Goal: Task Accomplishment & Management: Manage account settings

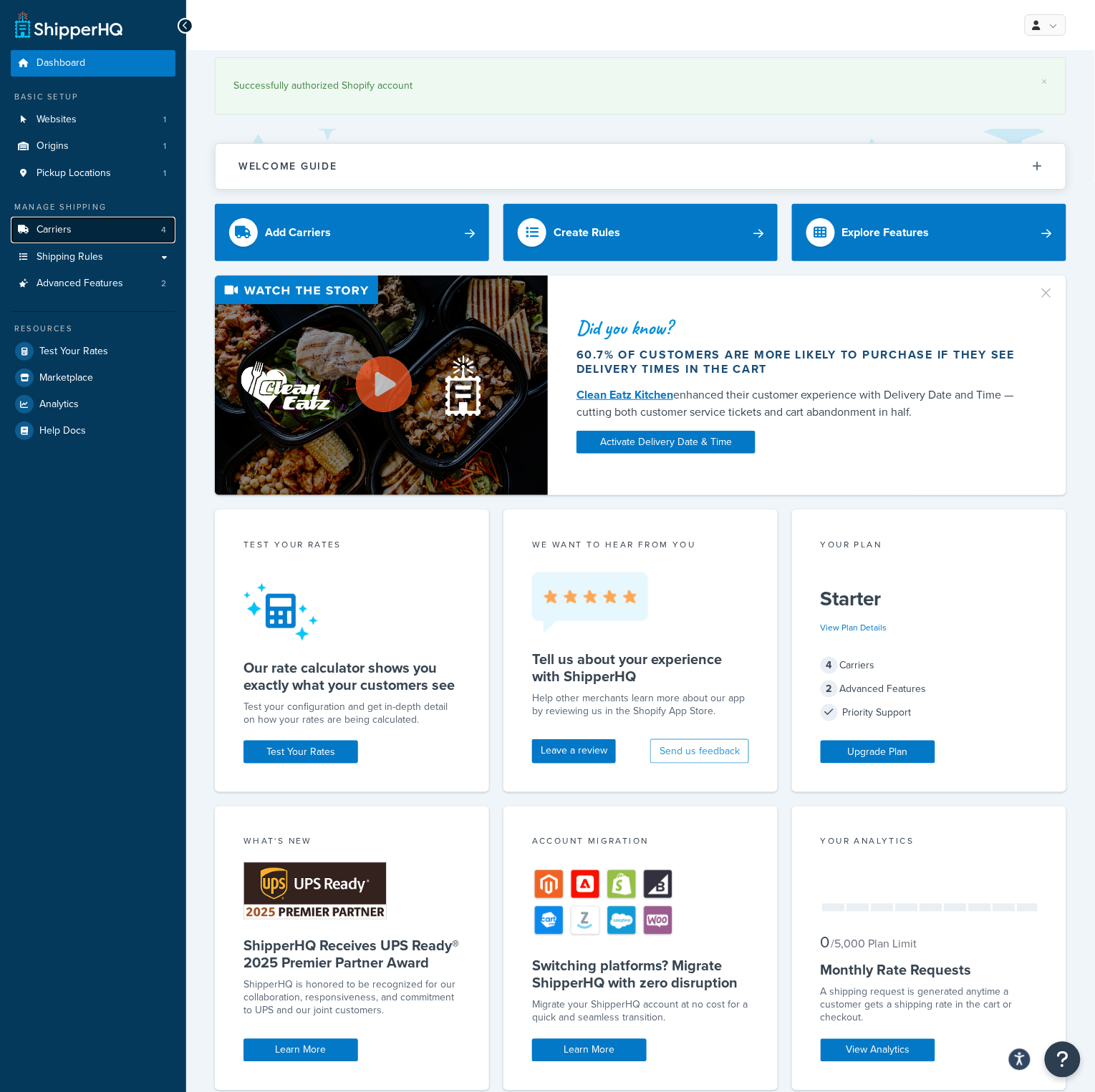
click at [86, 224] on link "Carriers 4" at bounding box center [93, 230] width 165 height 26
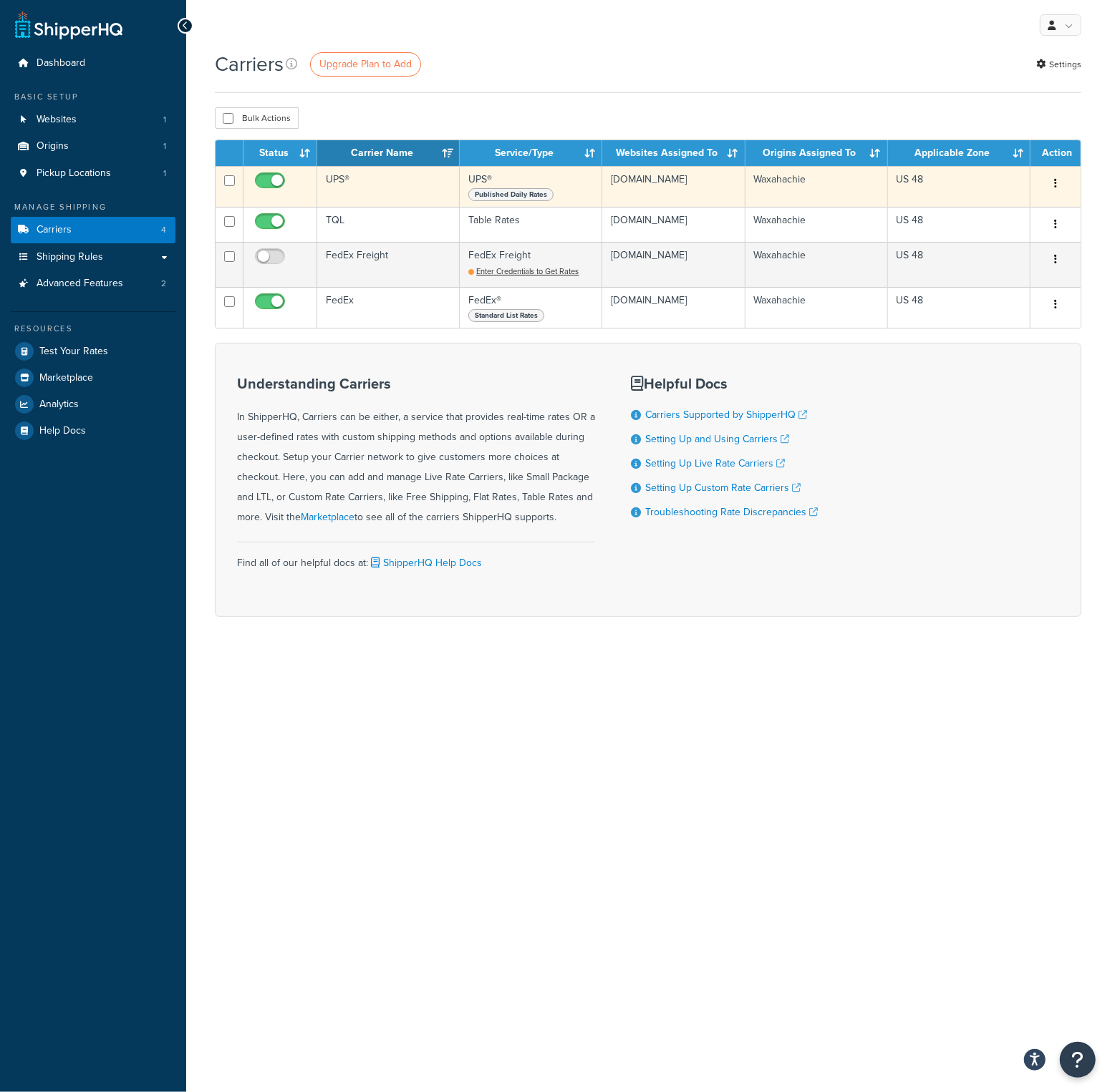
click at [350, 185] on td "UPS®" at bounding box center [388, 186] width 143 height 41
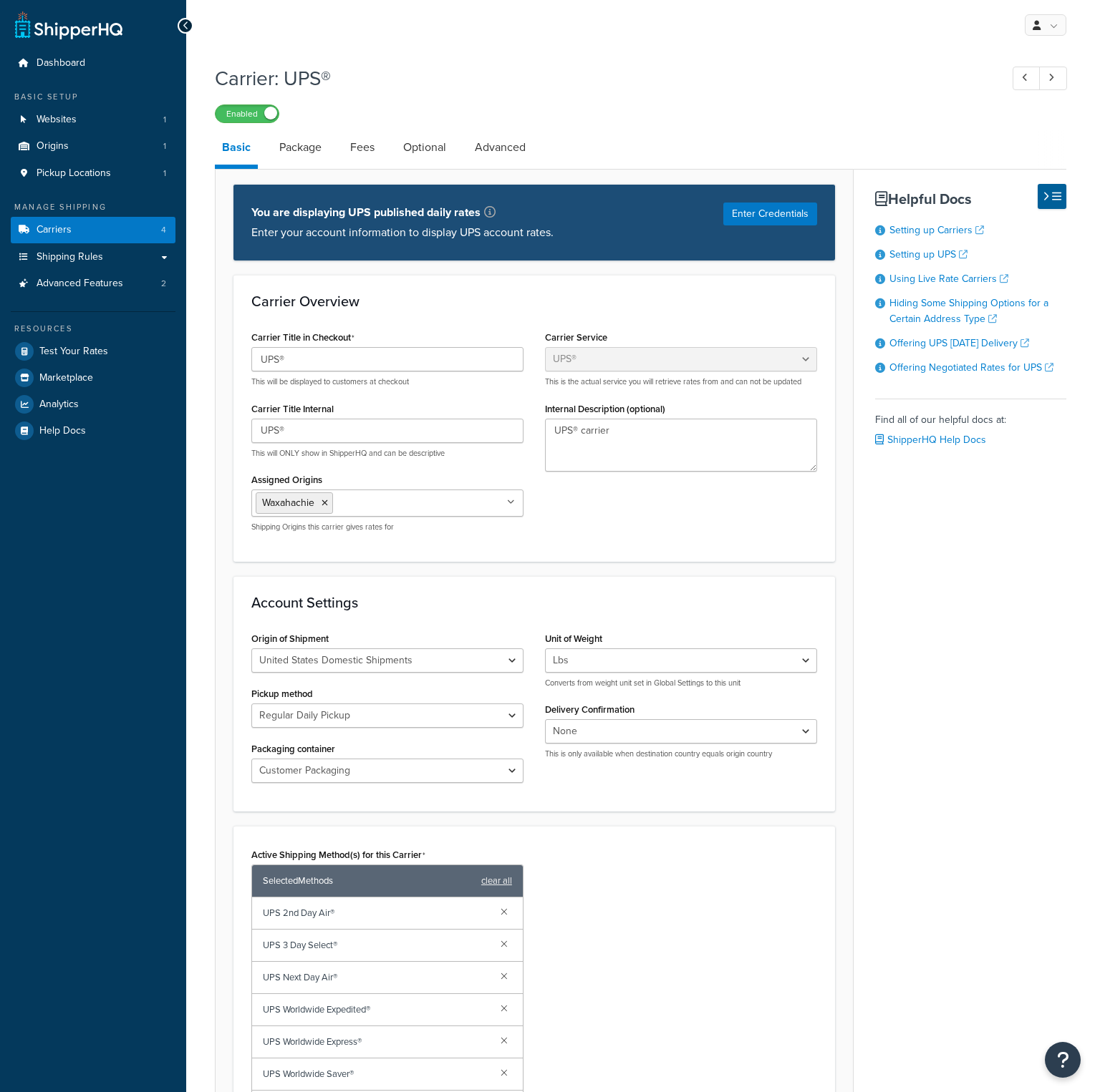
select select "ups"
click at [670, 512] on div "Carrier Title in Checkout UPS® This will be displayed to customers at checkout …" at bounding box center [534, 435] width 587 height 216
click at [791, 217] on button "Enter Credentials" at bounding box center [769, 214] width 94 height 23
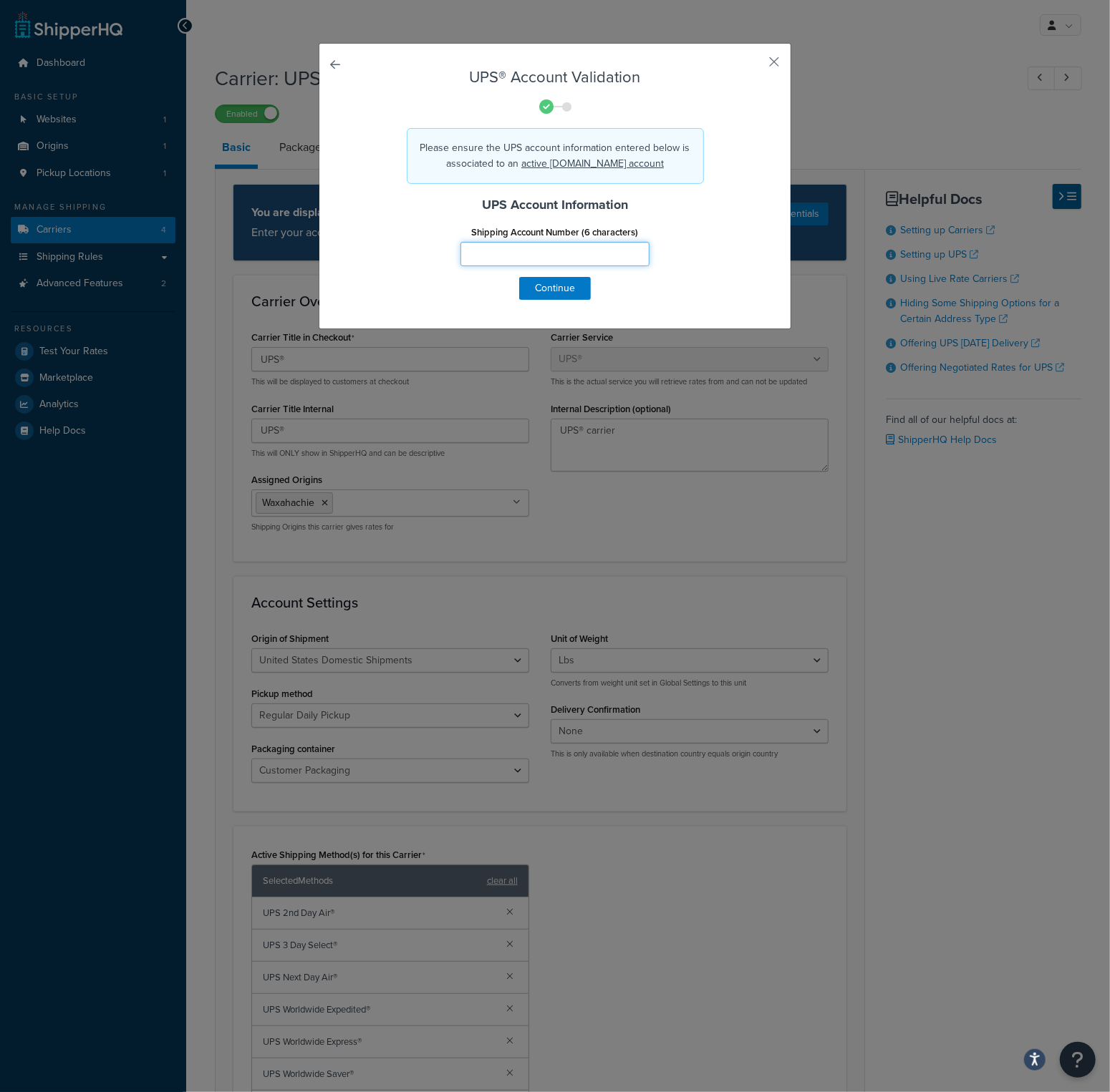
click at [545, 255] on input "Shipping Account Number (6 characters)" at bounding box center [555, 254] width 189 height 25
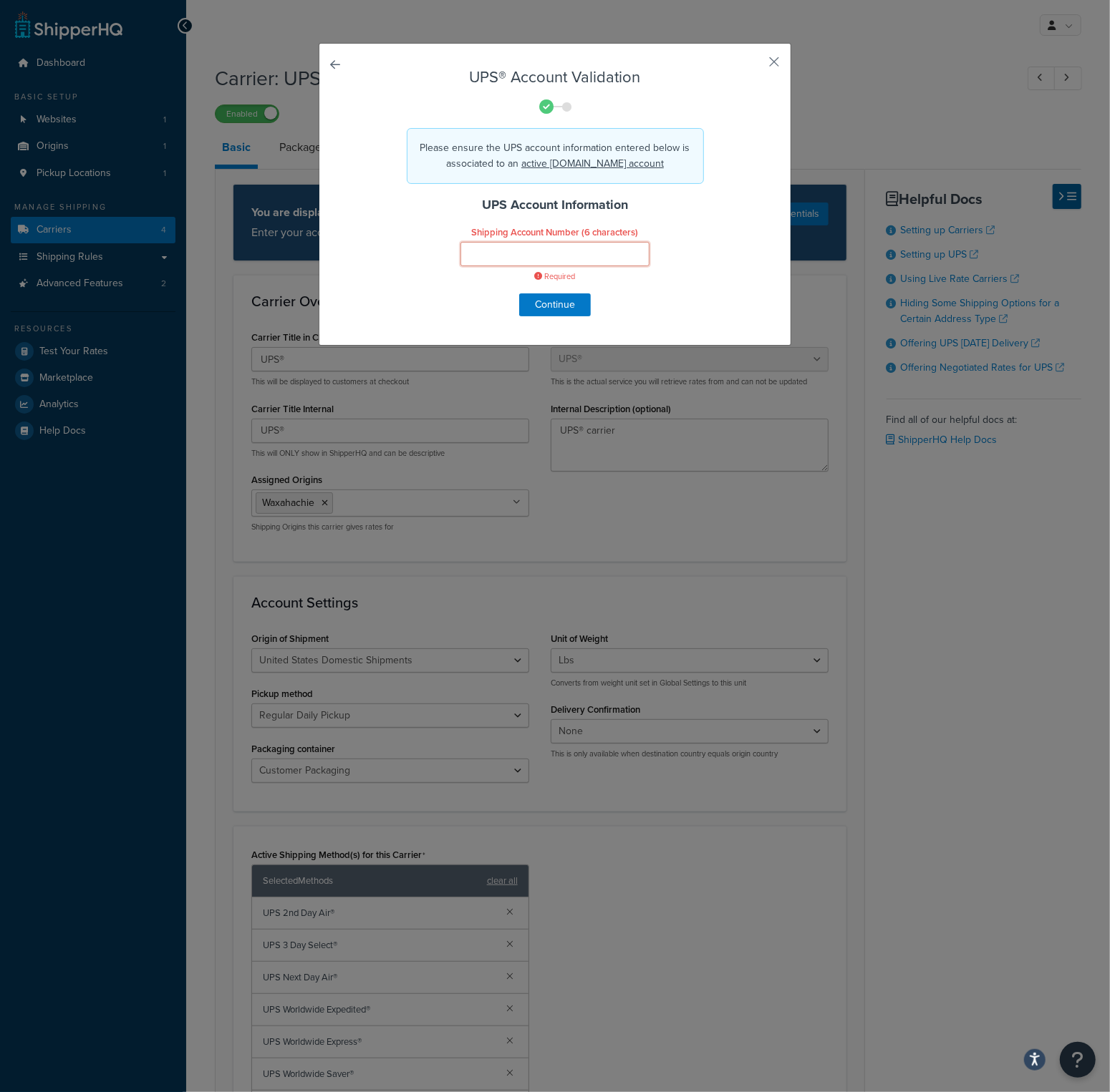
click at [538, 250] on input "Shipping Account Number (6 characters)" at bounding box center [555, 254] width 189 height 25
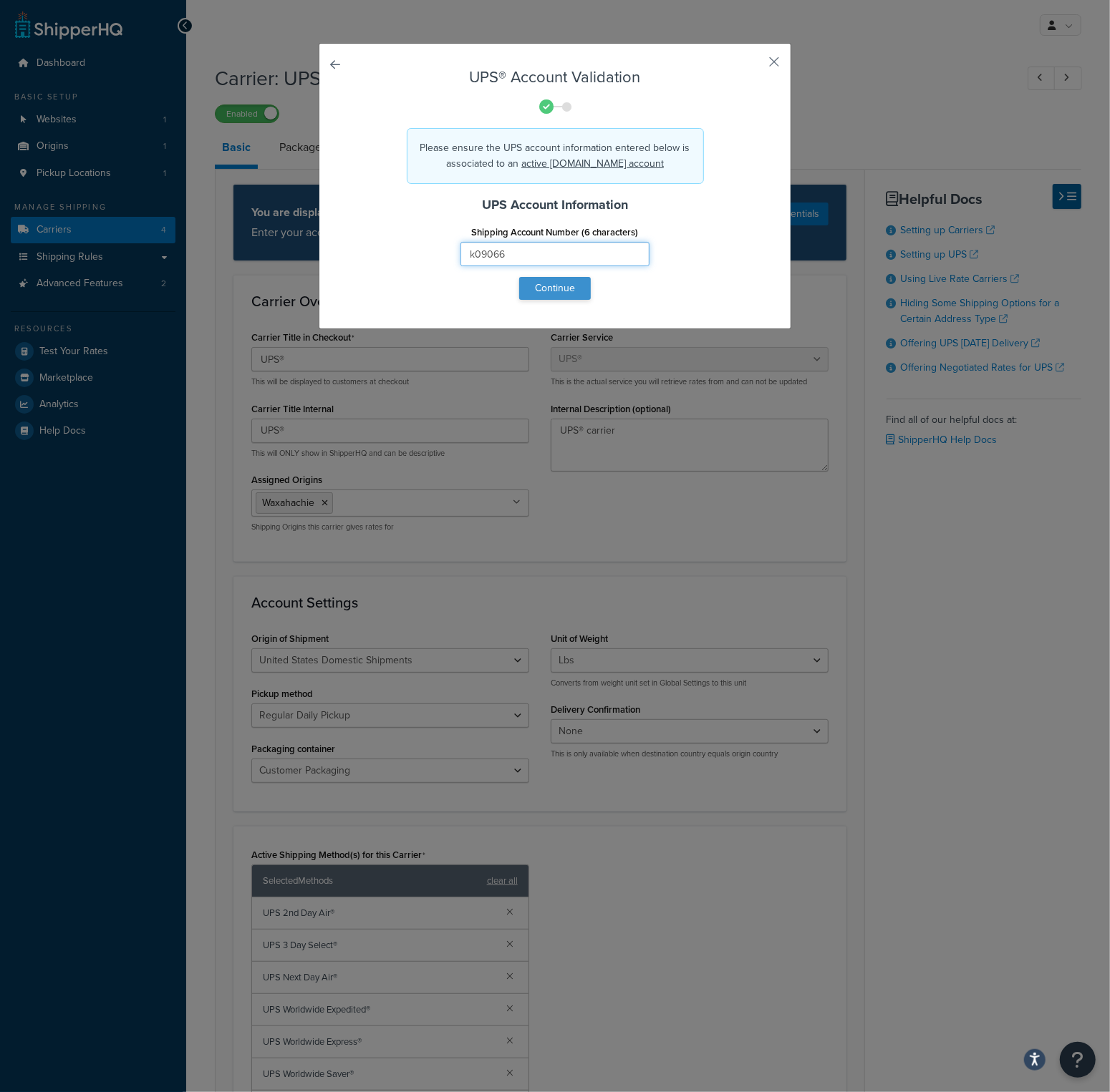
type input "k09066"
click at [539, 297] on button "Continue" at bounding box center [555, 288] width 72 height 23
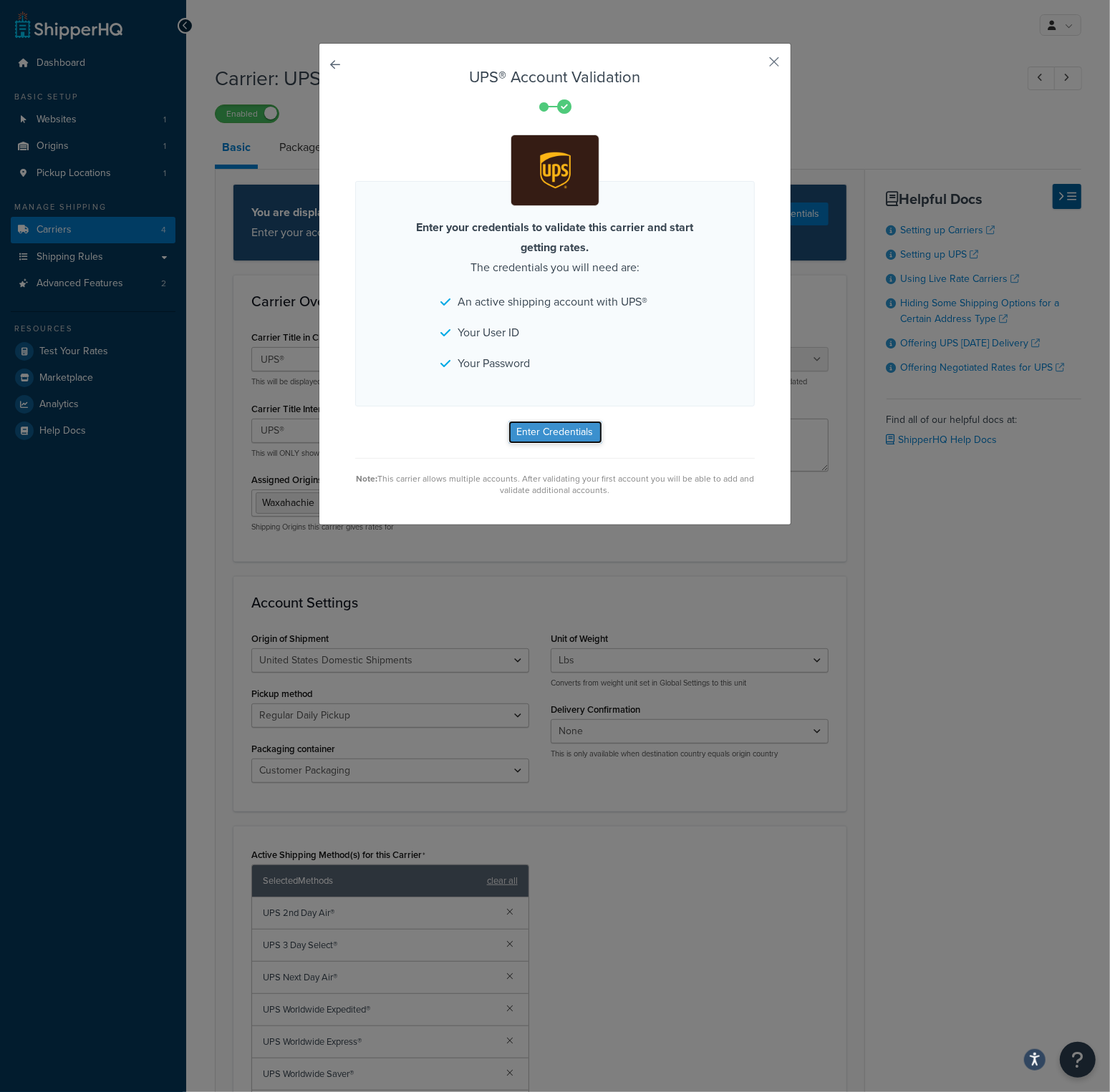
click at [567, 429] on button "Enter Credentials" at bounding box center [555, 432] width 94 height 23
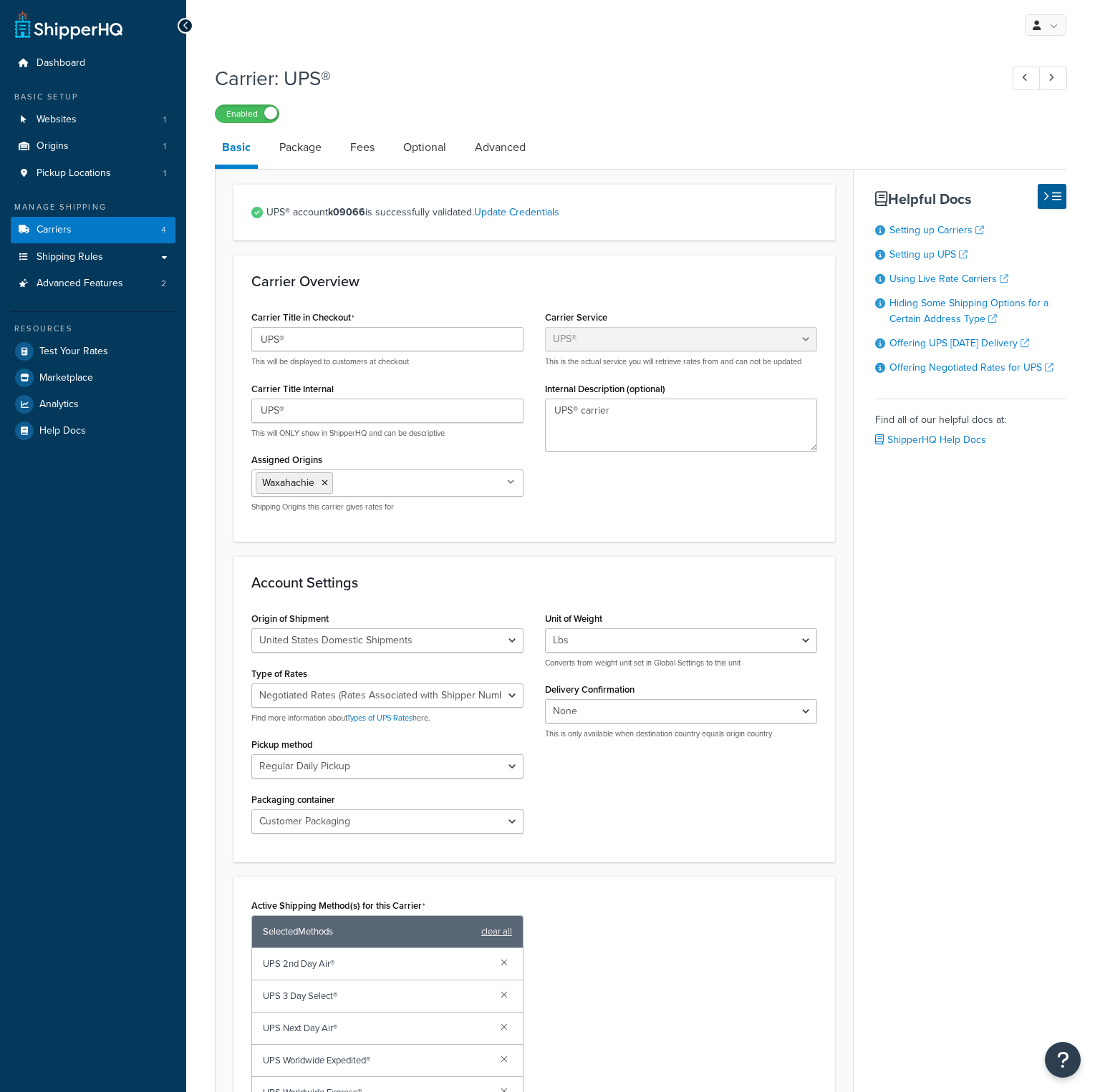
select select "ups"
click at [906, 564] on div "Basic Package Fees Optional Advanced UPS® account k09066 is successfully valida…" at bounding box center [640, 816] width 851 height 1373
click at [764, 831] on div "Origin of Shipment United States Domestic Shipments Shipments Originating in Un…" at bounding box center [534, 726] width 587 height 236
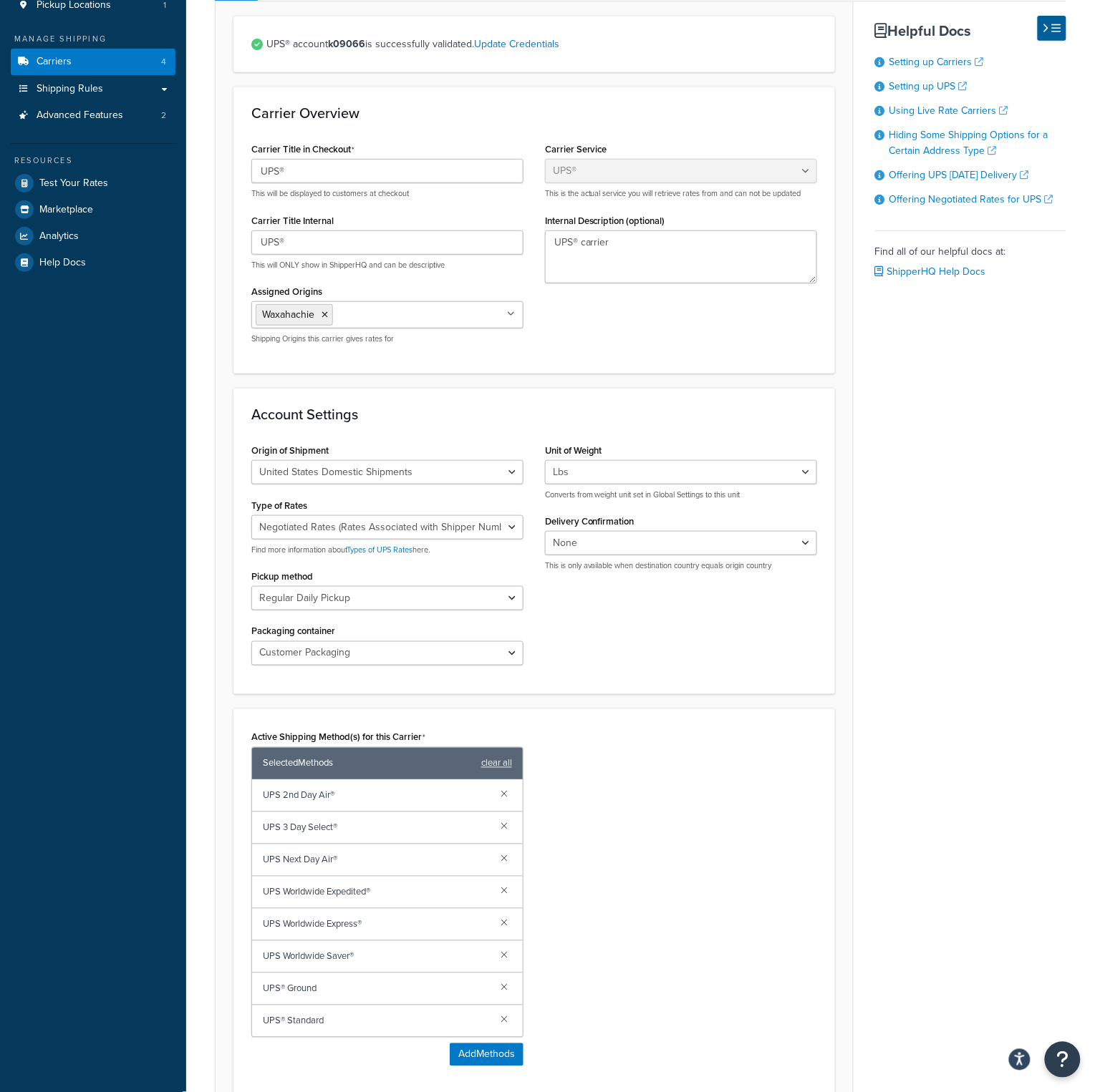
scroll to position [484, 0]
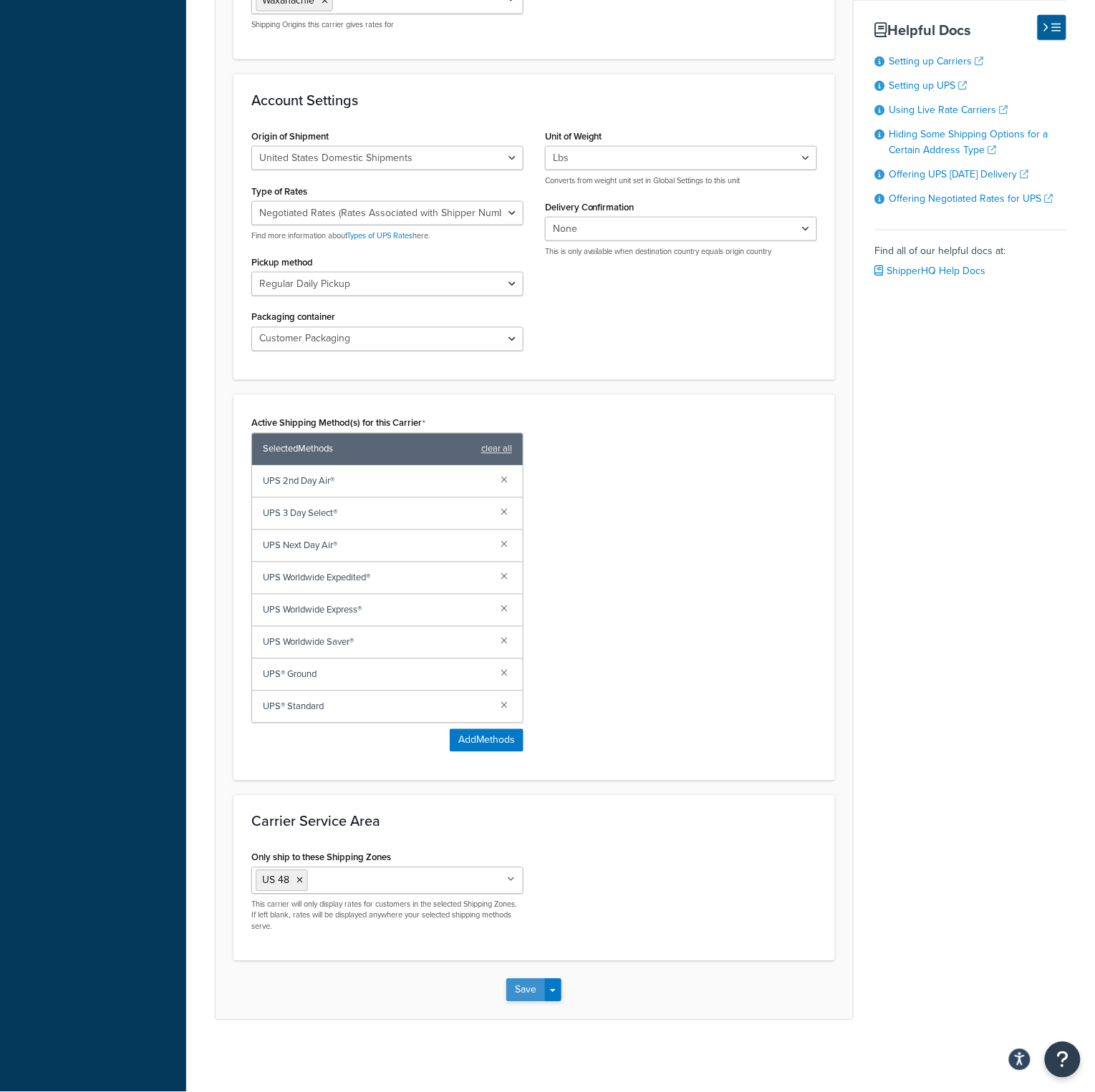
click at [529, 992] on button "Save" at bounding box center [526, 991] width 39 height 23
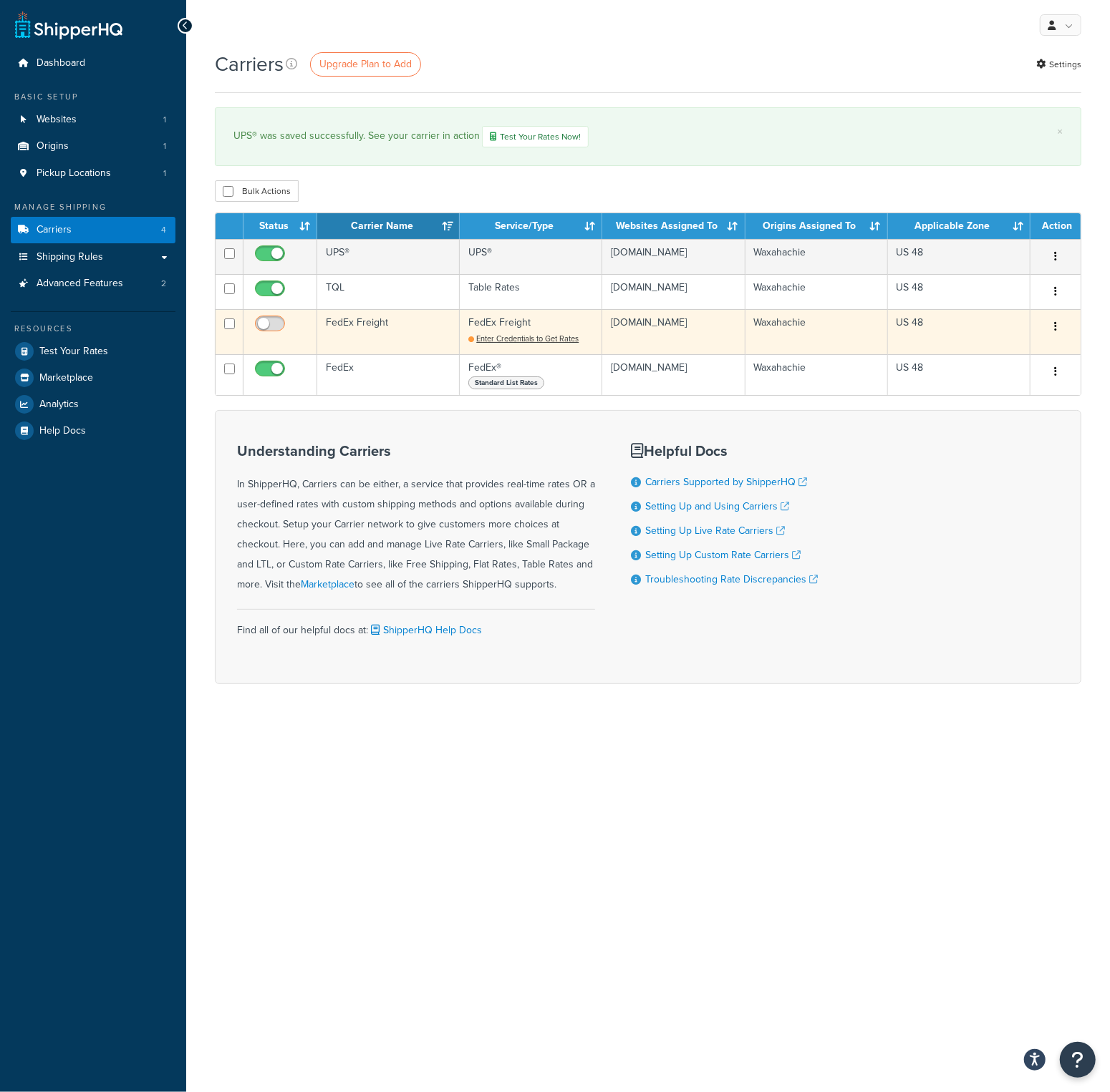
click at [265, 335] on input "checkbox" at bounding box center [271, 327] width 40 height 18
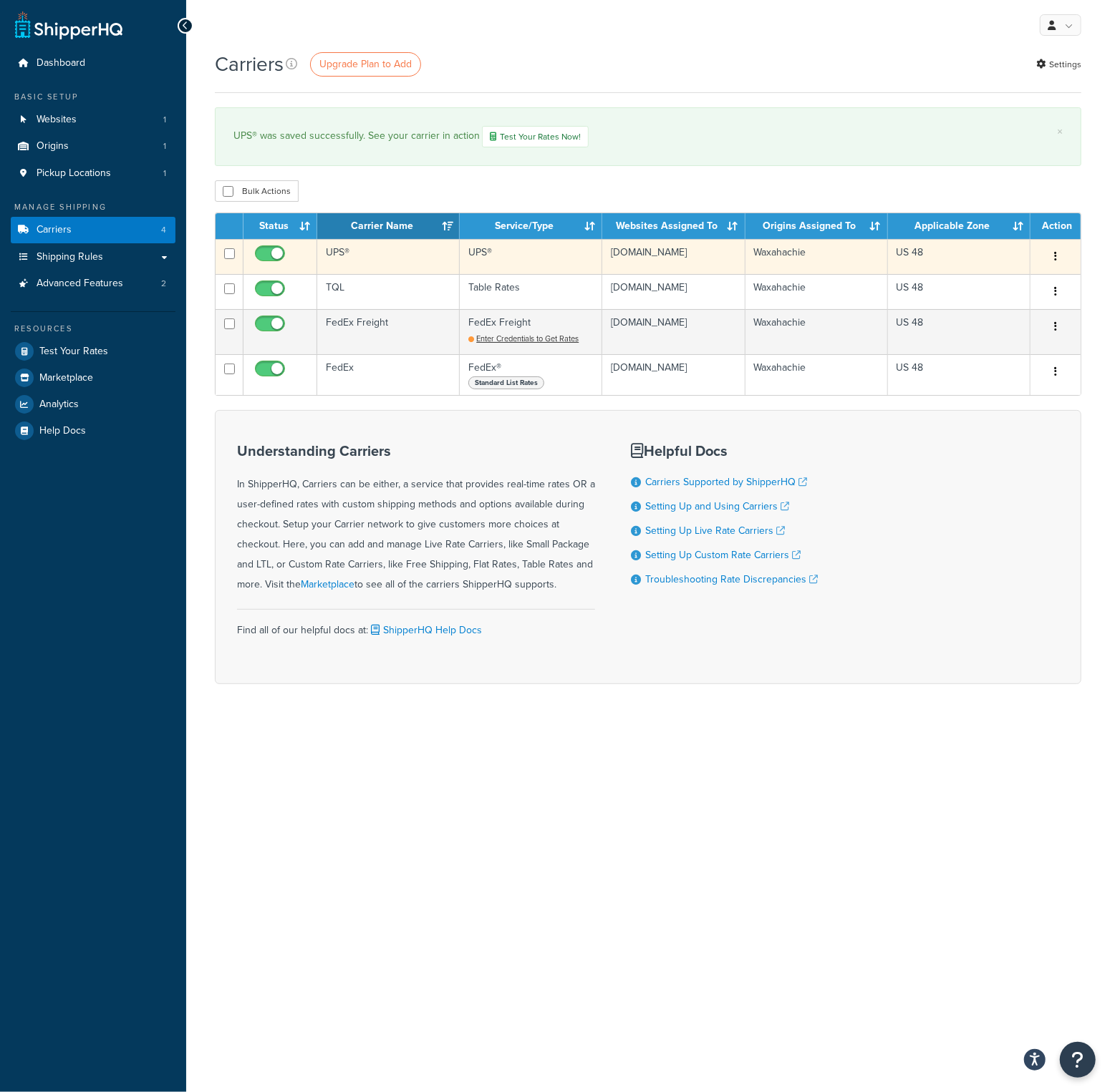
checkbox input "false"
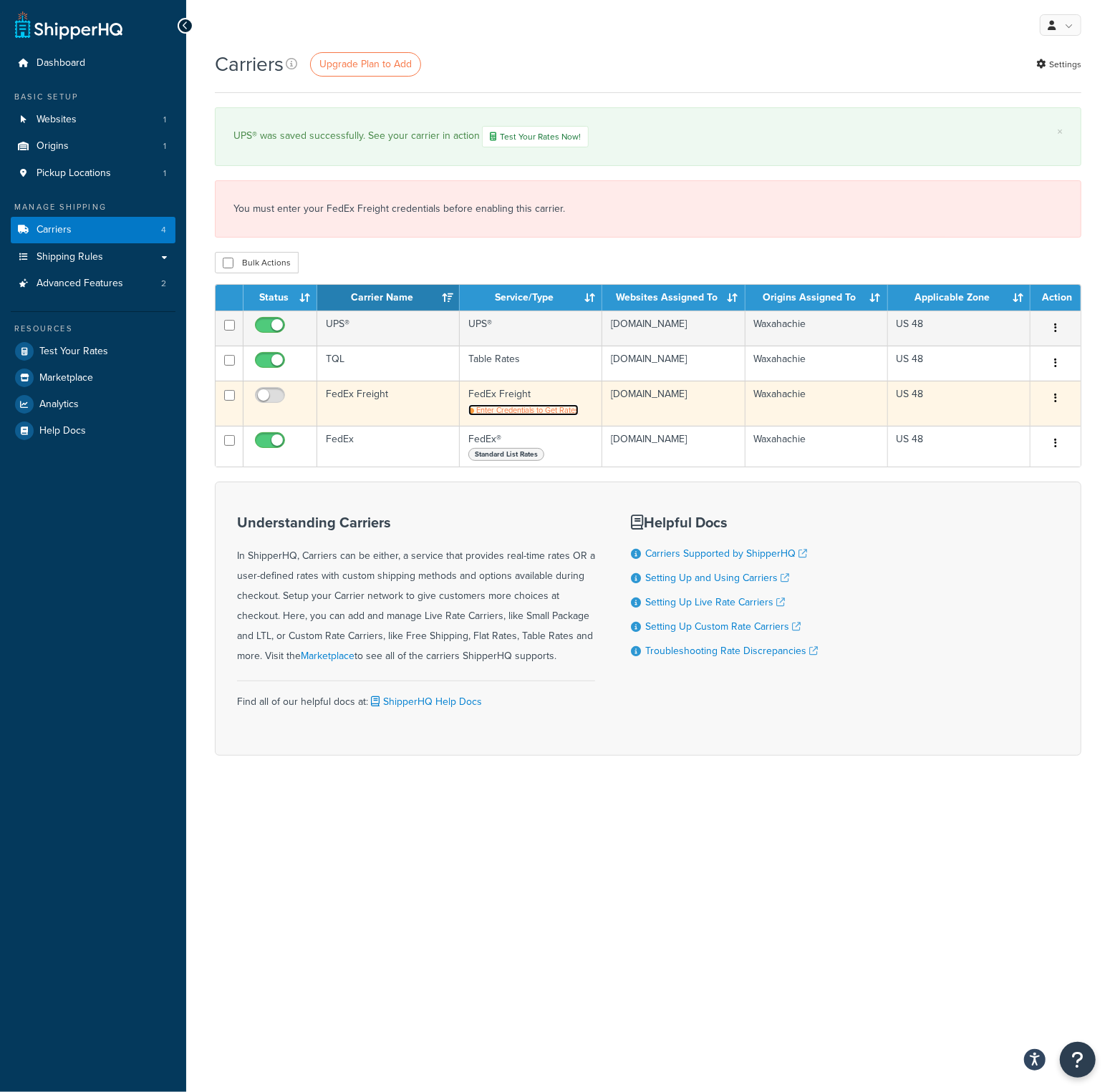
click at [522, 416] on span "Enter Credentials to Get Rates" at bounding box center [527, 411] width 102 height 12
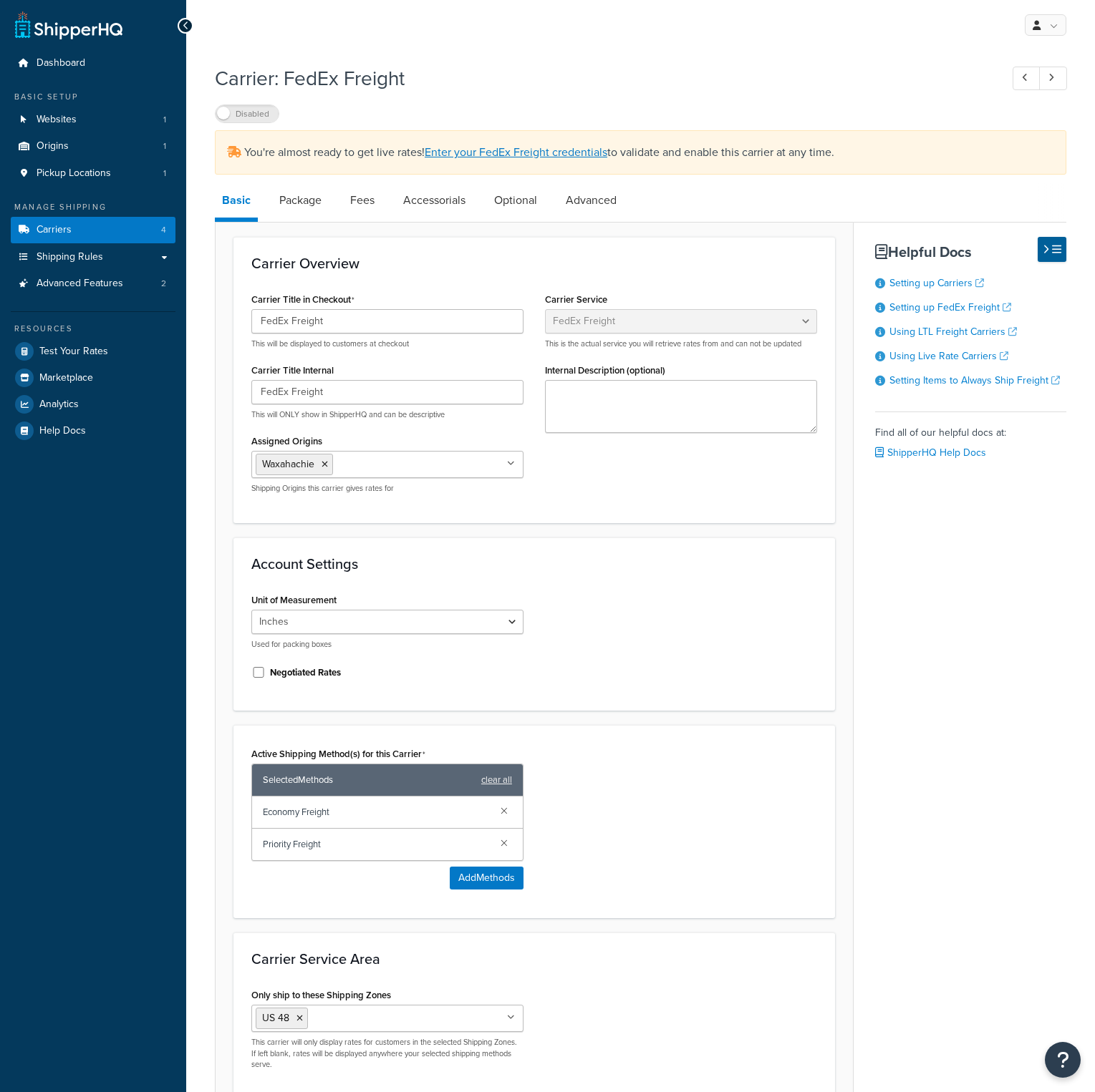
select select "fedExFreight"
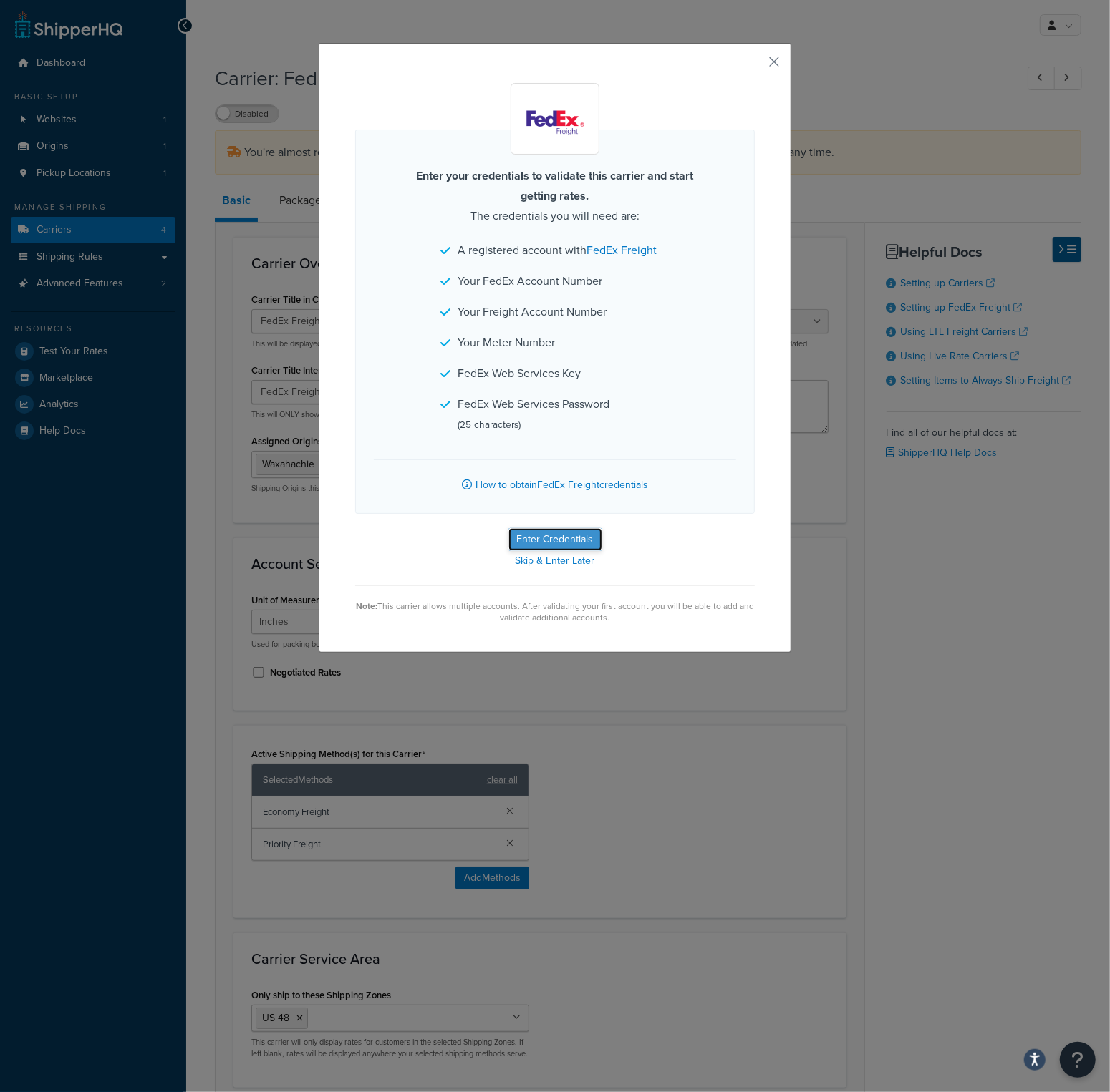
click at [571, 536] on button "Enter Credentials" at bounding box center [555, 539] width 94 height 23
select select "SKID"
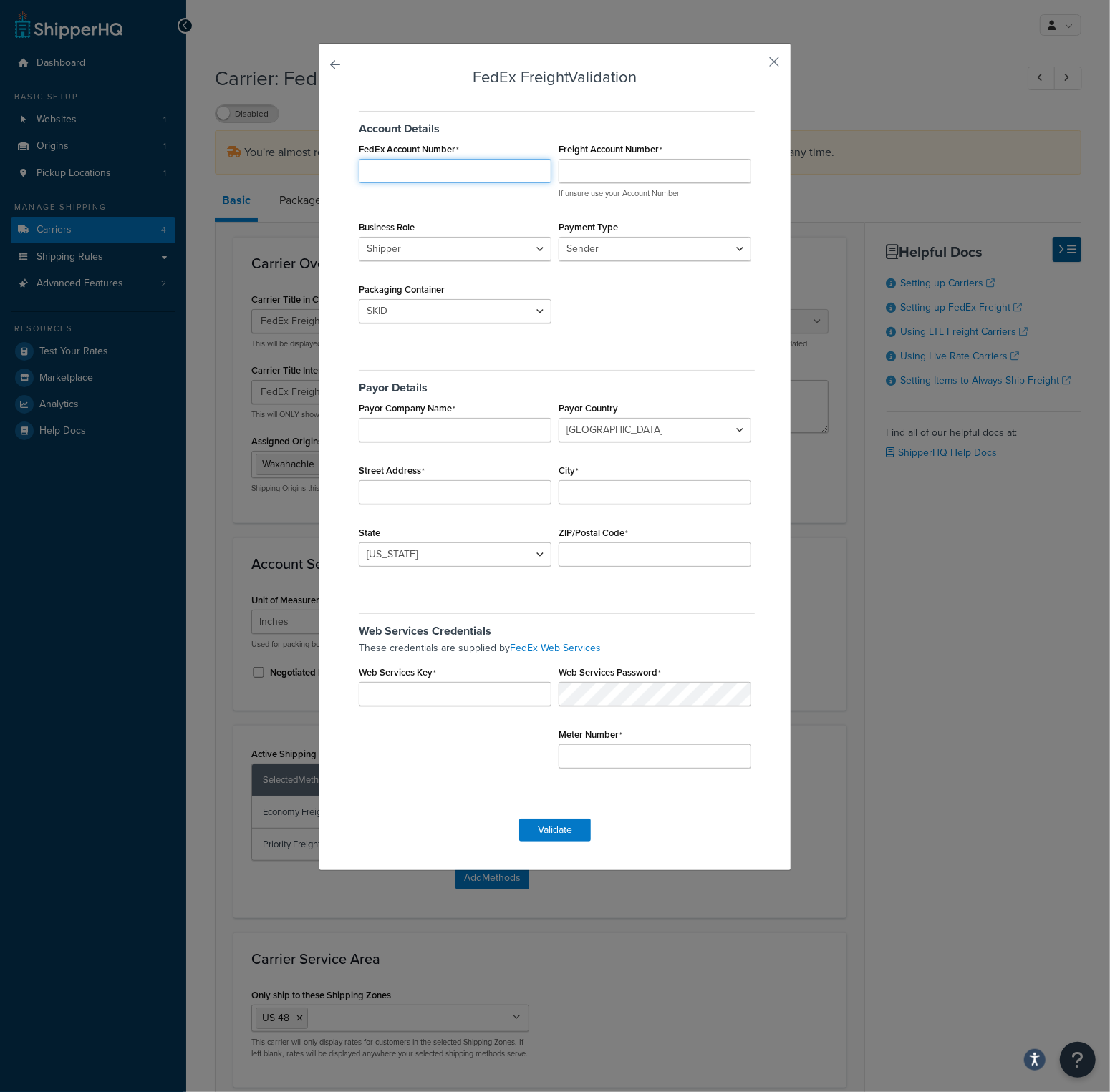
click at [463, 166] on input "FedEx Account Number" at bounding box center [455, 171] width 193 height 25
type input "206948123"
click at [527, 249] on select "Shipper Consignee" at bounding box center [455, 248] width 193 height 25
click at [358, 237] on select "Shipper Consignee" at bounding box center [455, 248] width 193 height 25
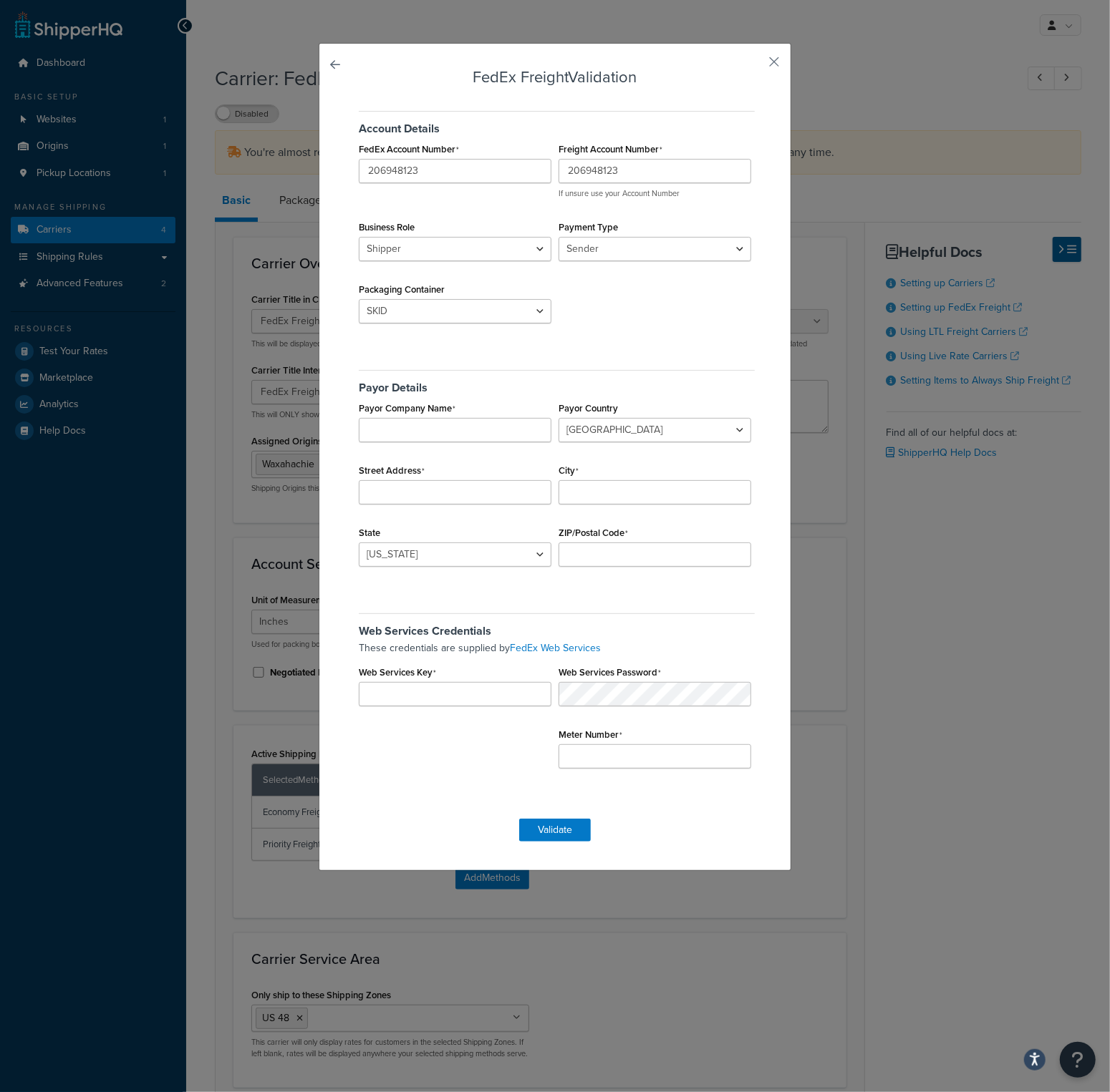
click at [653, 287] on div "Account Details FedEx Account Number 206948123 Freight Account Number 206948123…" at bounding box center [555, 221] width 400 height 241
click at [658, 248] on select "Sender Third Party" at bounding box center [655, 248] width 193 height 25
click at [559, 237] on select "Sender Third Party" at bounding box center [655, 248] width 193 height 25
click at [563, 318] on div "Account Details FedEx Account Number 206948123 Freight Account Number 206948123…" at bounding box center [555, 221] width 400 height 241
click at [518, 302] on select "BAG BARREL BASKET BOX BUCKET CARTON CASE CONTAINER CYLINDER ENVELOPE HAMPER OTH…" at bounding box center [455, 311] width 193 height 25
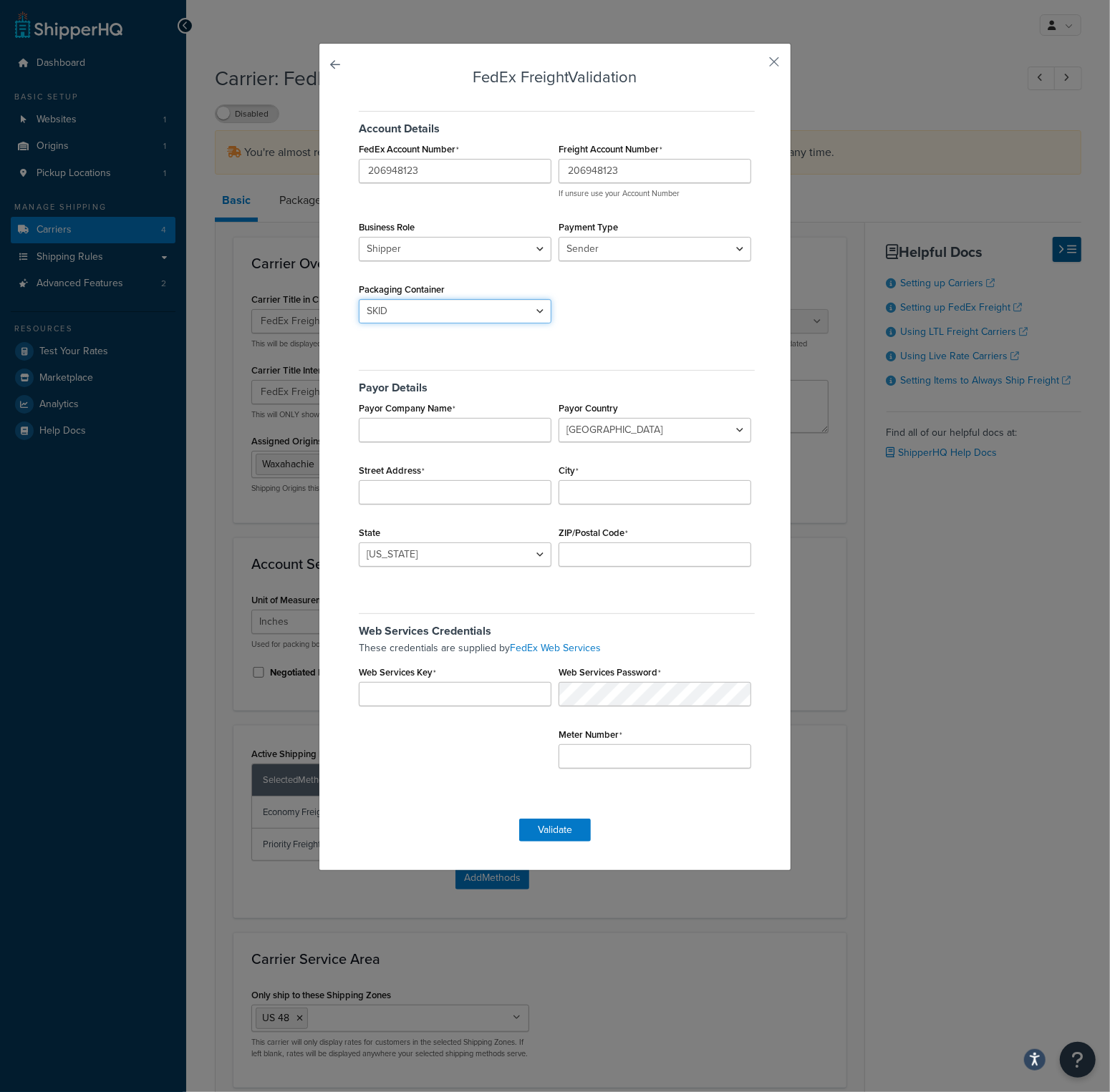
select select "PALLET"
click at [358, 299] on select "BAG BARREL BASKET BOX BUCKET CARTON CASE CONTAINER CYLINDER ENVELOPE HAMPER OTH…" at bounding box center [455, 311] width 193 height 25
click at [468, 436] on input "Payor Company Name" at bounding box center [455, 430] width 193 height 25
type input "Direct Pallet Racking"
select select "US"
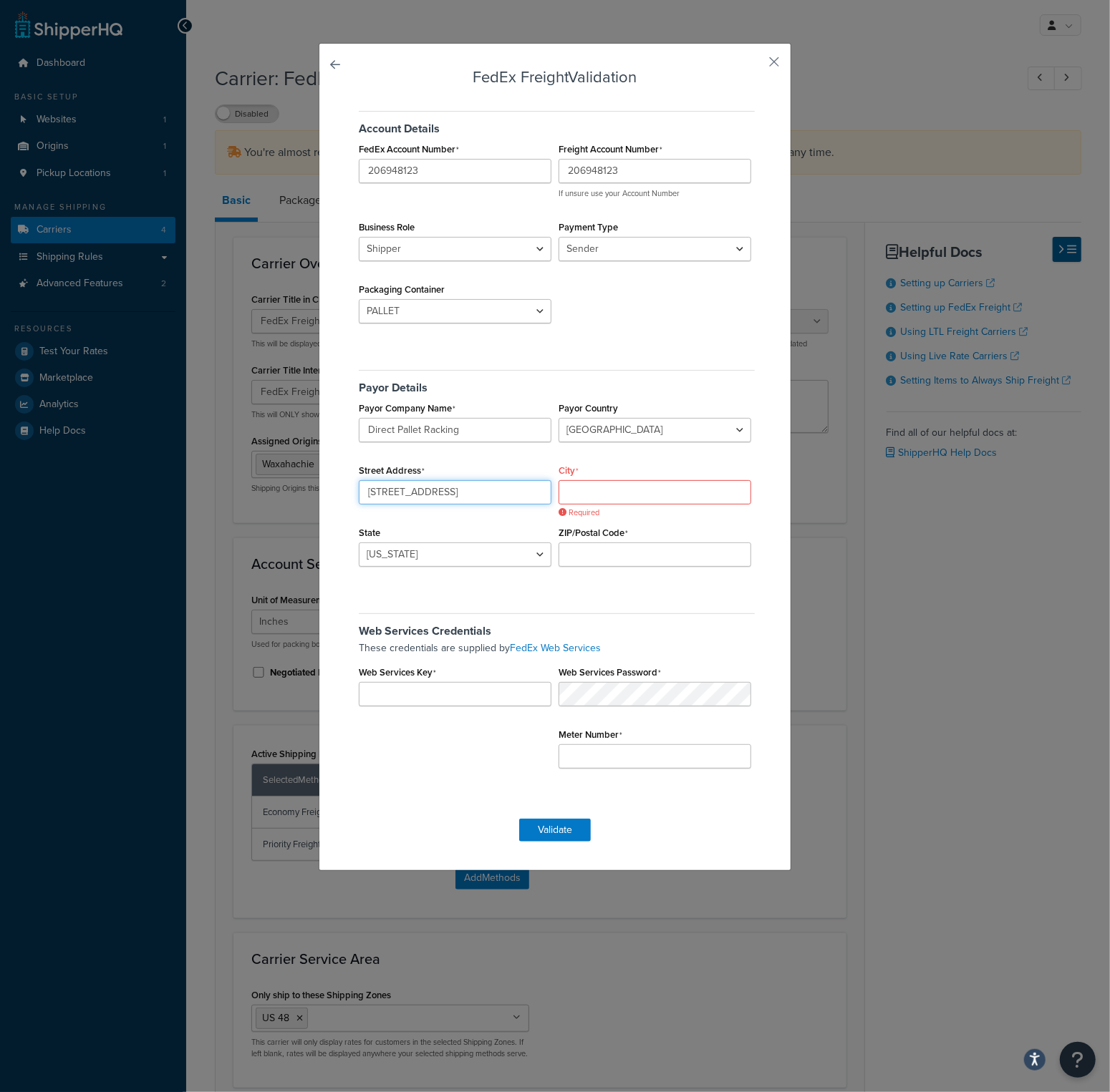
type input "2211 Trade Dr"
type input "Waxahachie"
select select "TX"
type input "75167"
click at [660, 819] on form "FedEx Freight Validation Account Details FedEx Account Number 206948123 Freight…" at bounding box center [555, 455] width 400 height 773
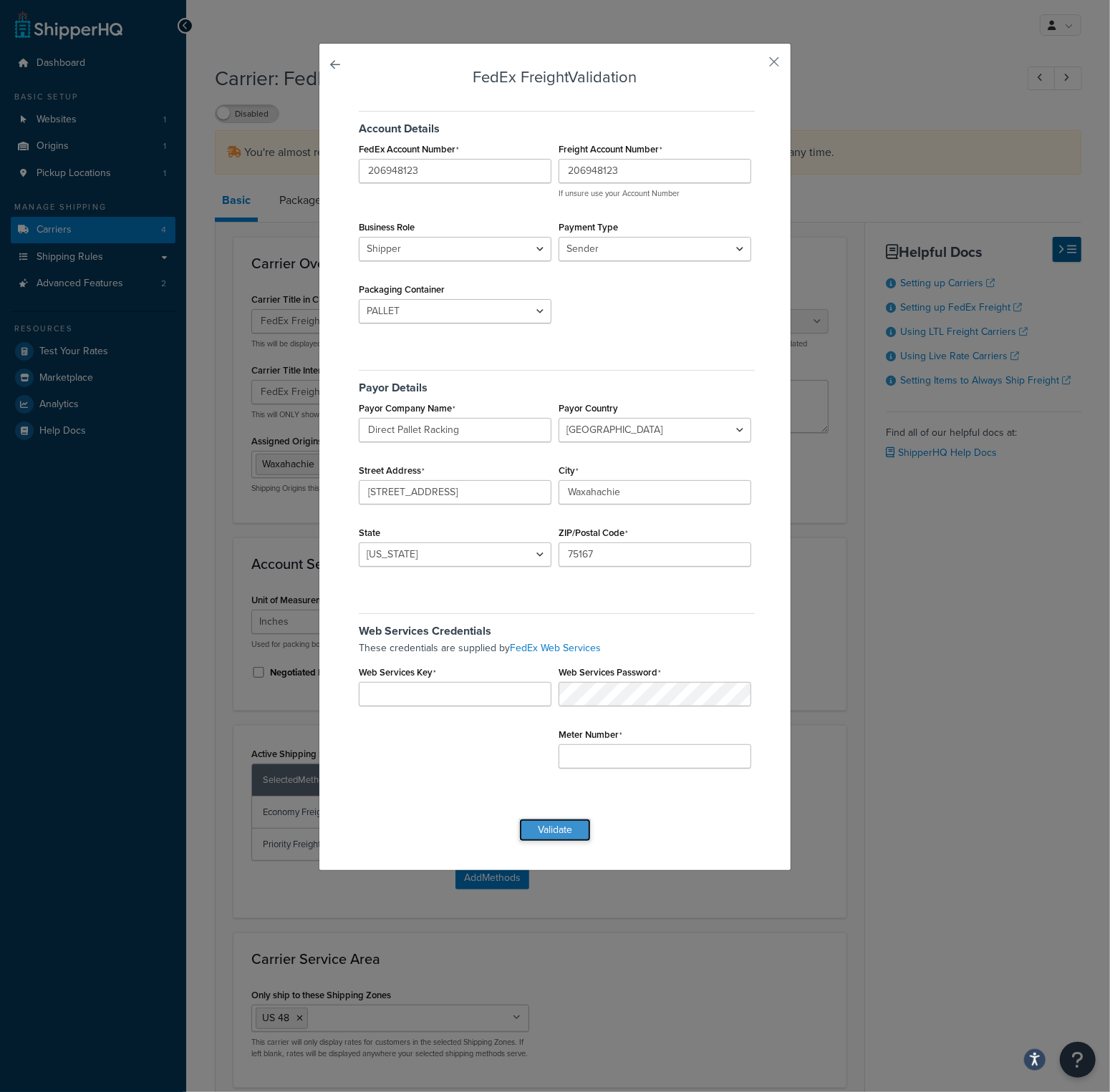
click at [565, 827] on button "Validate" at bounding box center [555, 830] width 72 height 23
click at [641, 770] on div "Web Services Credentials These credentials are supplied by FedEx Web Services W…" at bounding box center [555, 695] width 400 height 185
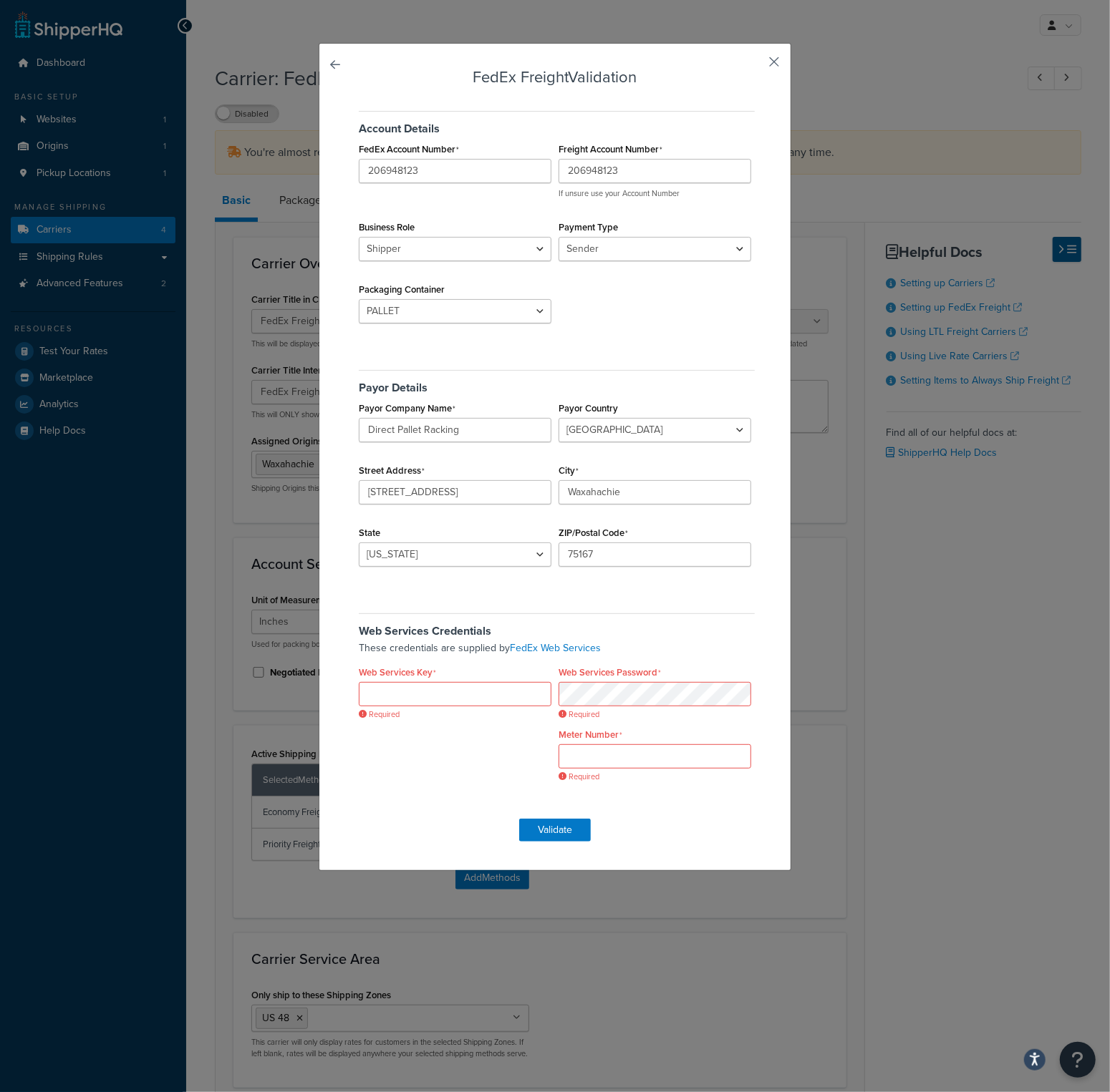
click at [755, 65] on button "button" at bounding box center [752, 67] width 3 height 3
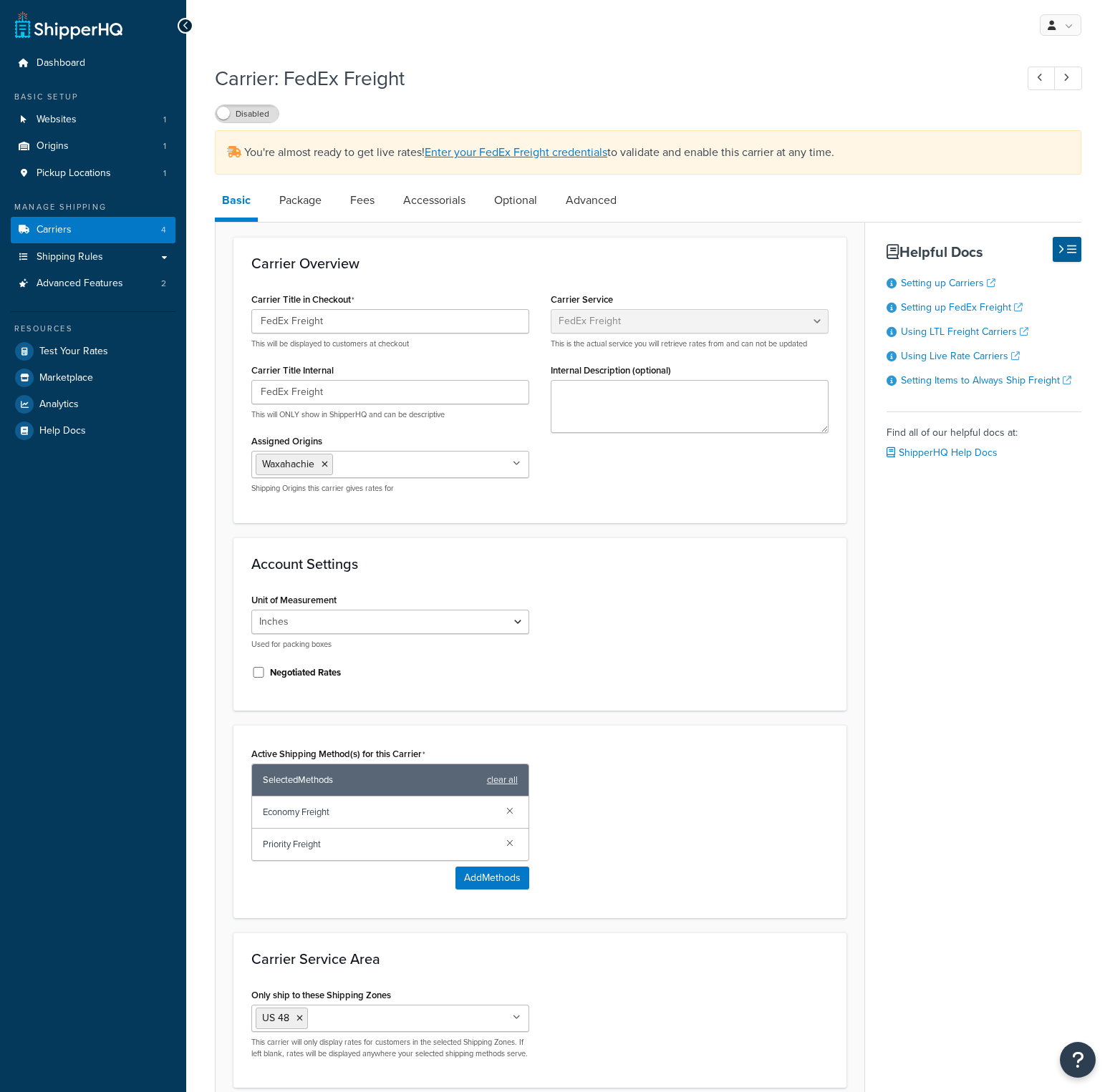
select select "fedExFreight"
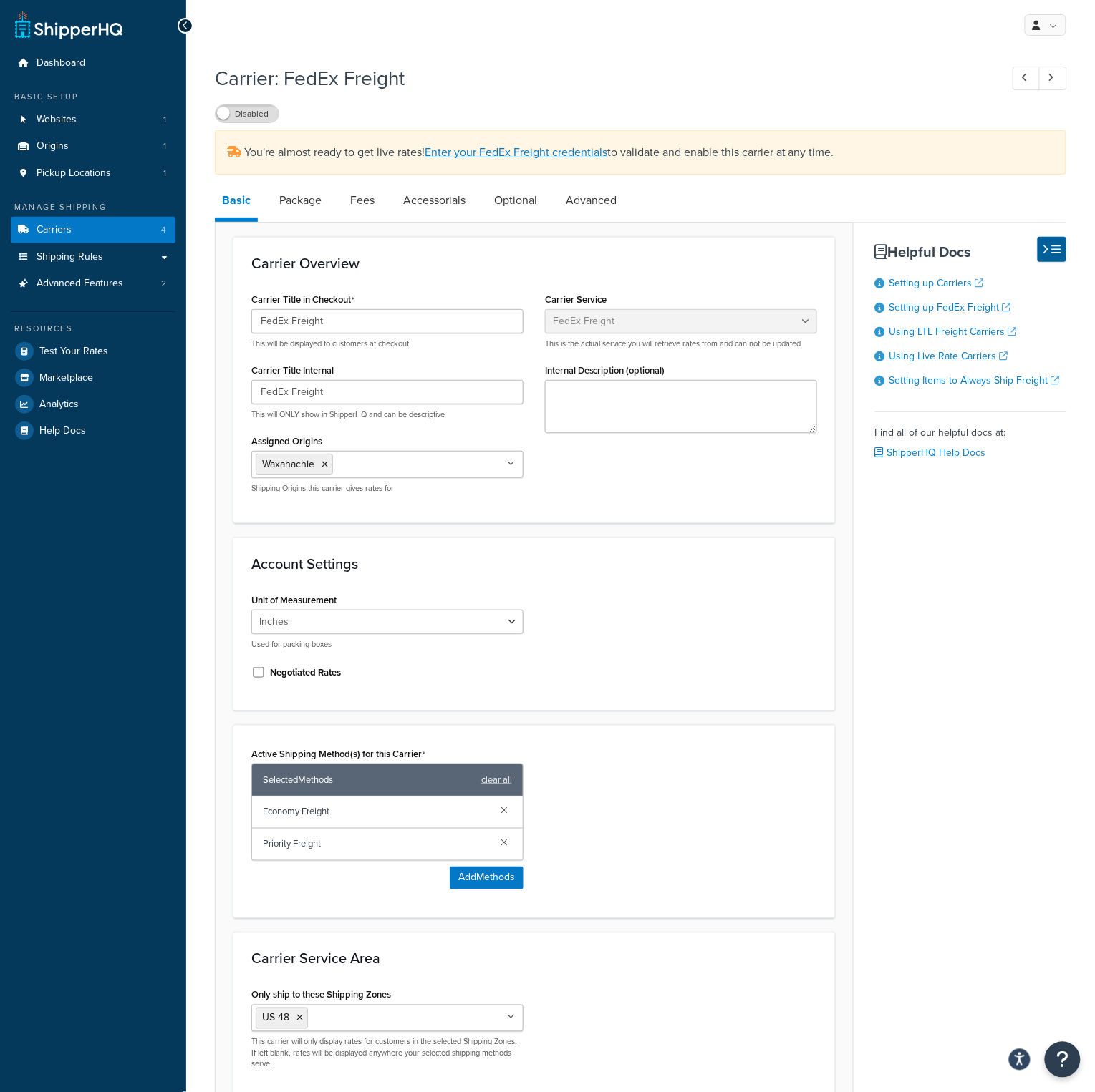
click at [185, 27] on icon at bounding box center [186, 26] width 7 height 10
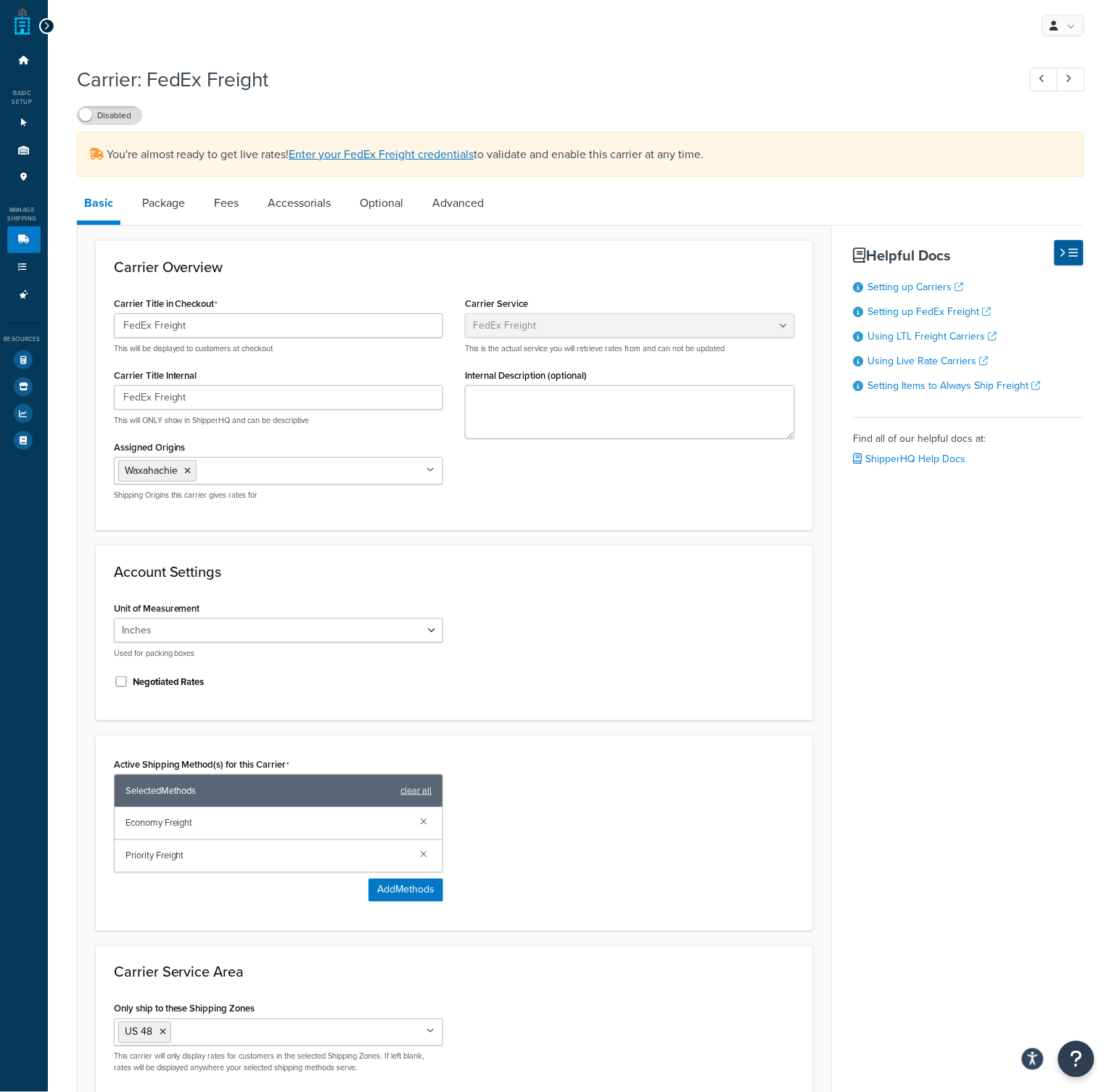
click at [43, 19] on div at bounding box center [47, 26] width 16 height 16
click at [45, 23] on icon at bounding box center [47, 27] width 7 height 10
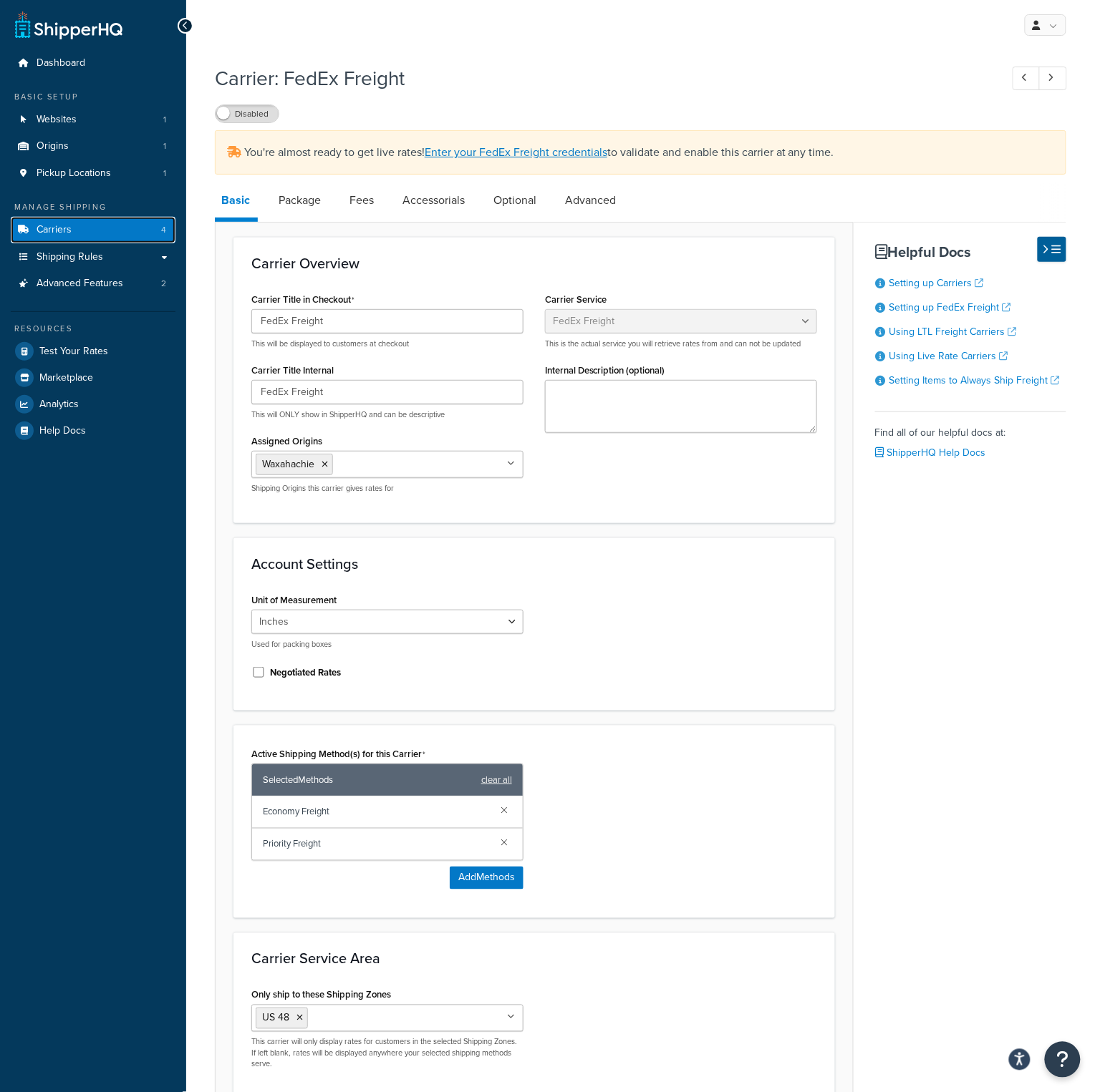
click at [63, 228] on span "Carriers" at bounding box center [54, 230] width 36 height 12
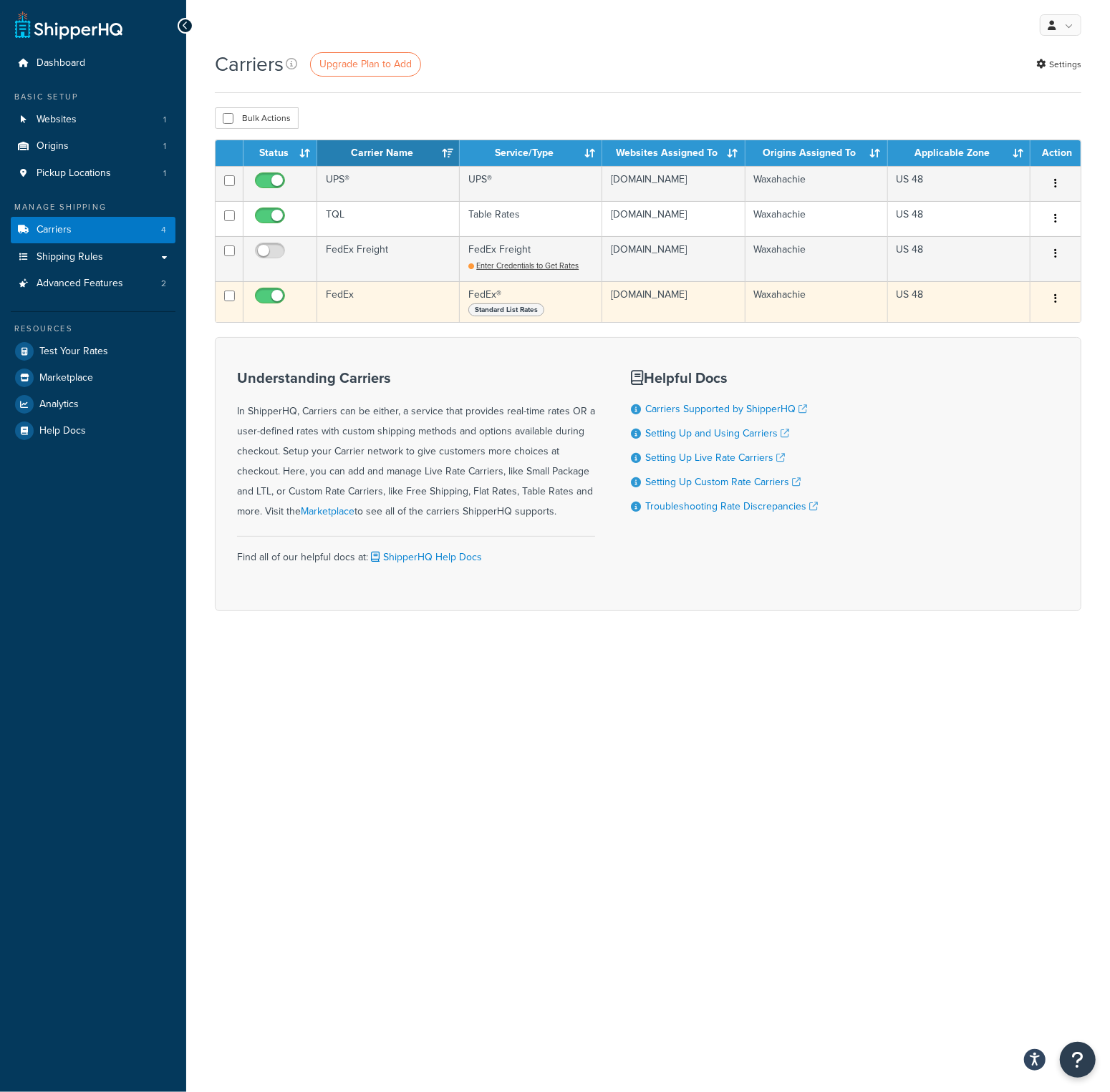
click at [384, 322] on td "FedEx" at bounding box center [388, 302] width 143 height 41
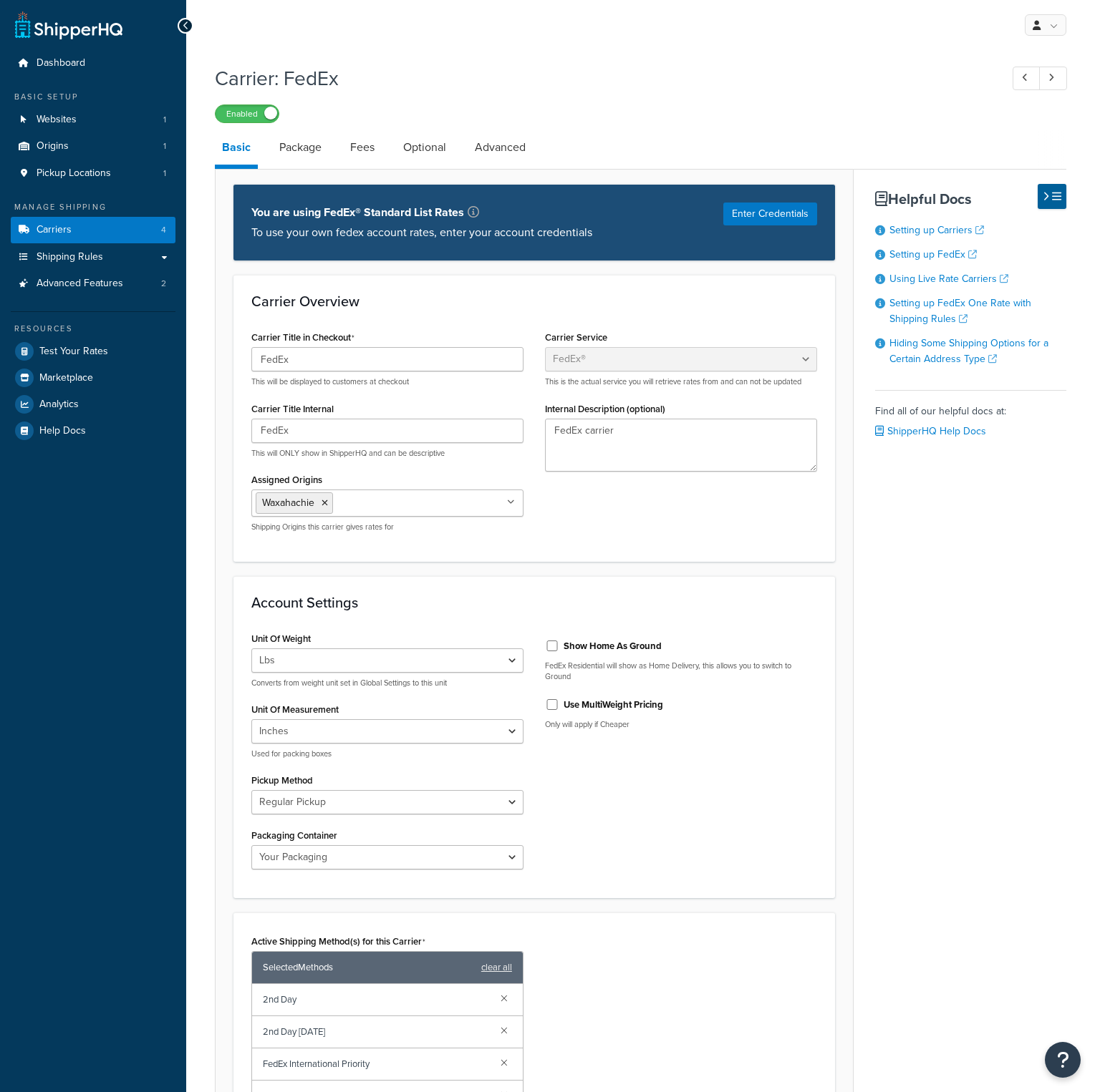
select select "fedEx"
select select "REGULAR_PICKUP"
select select "YOUR_PACKAGING"
click at [511, 144] on link "Advanced" at bounding box center [500, 147] width 65 height 35
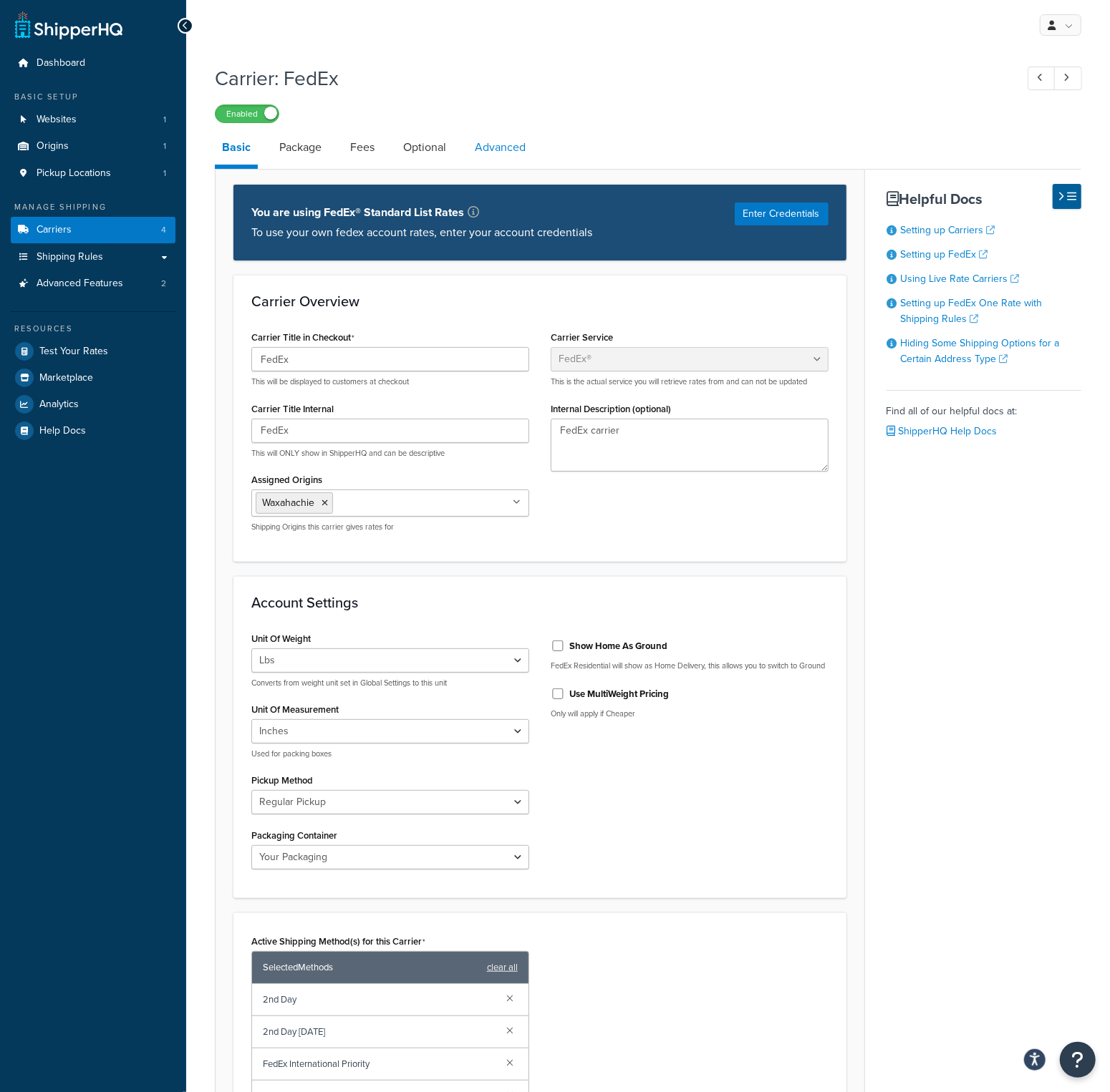
select select "false"
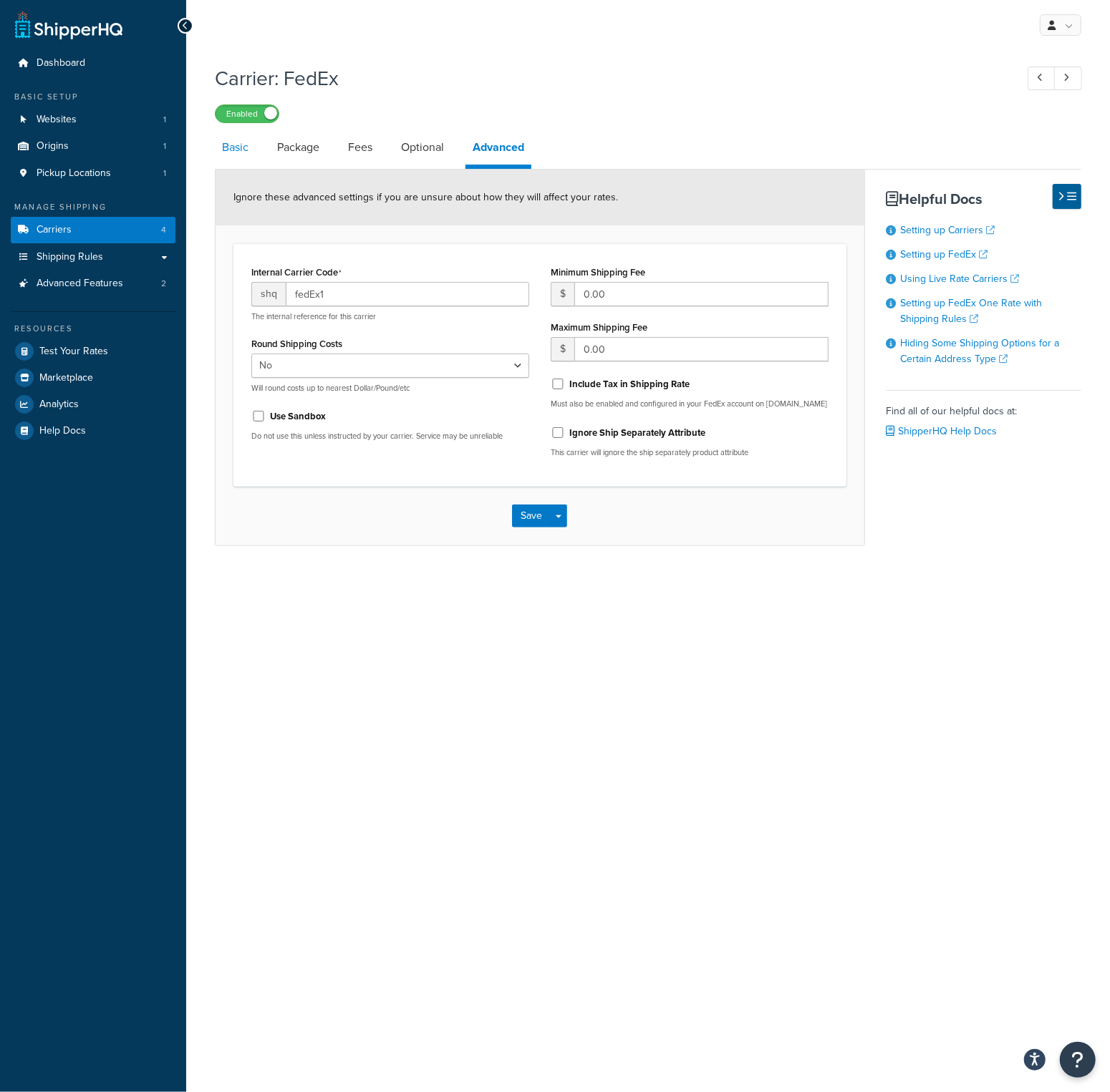
click at [231, 147] on link "Basic" at bounding box center [235, 147] width 41 height 35
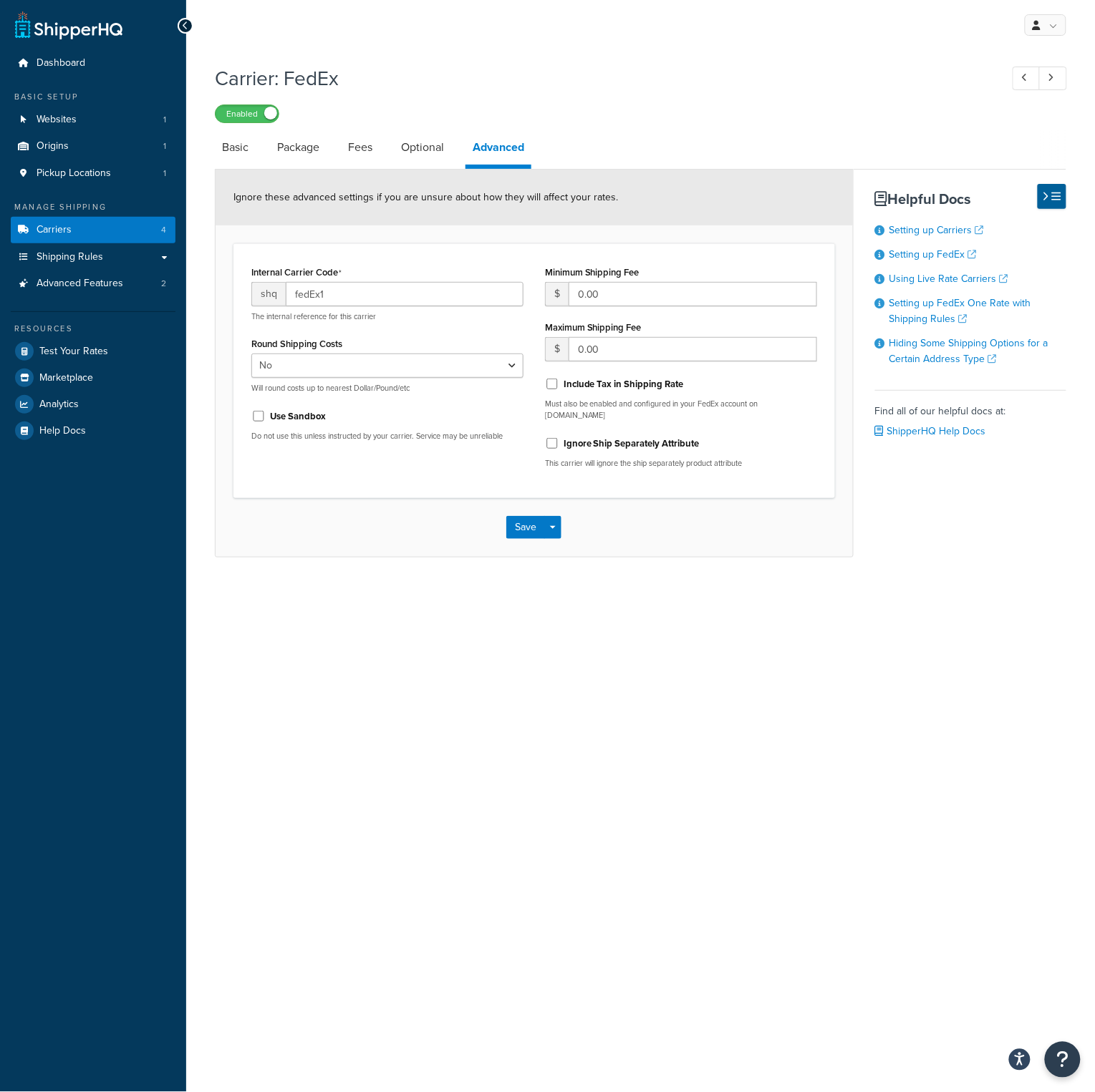
select select "fedEx"
select select "REGULAR_PICKUP"
select select "YOUR_PACKAGING"
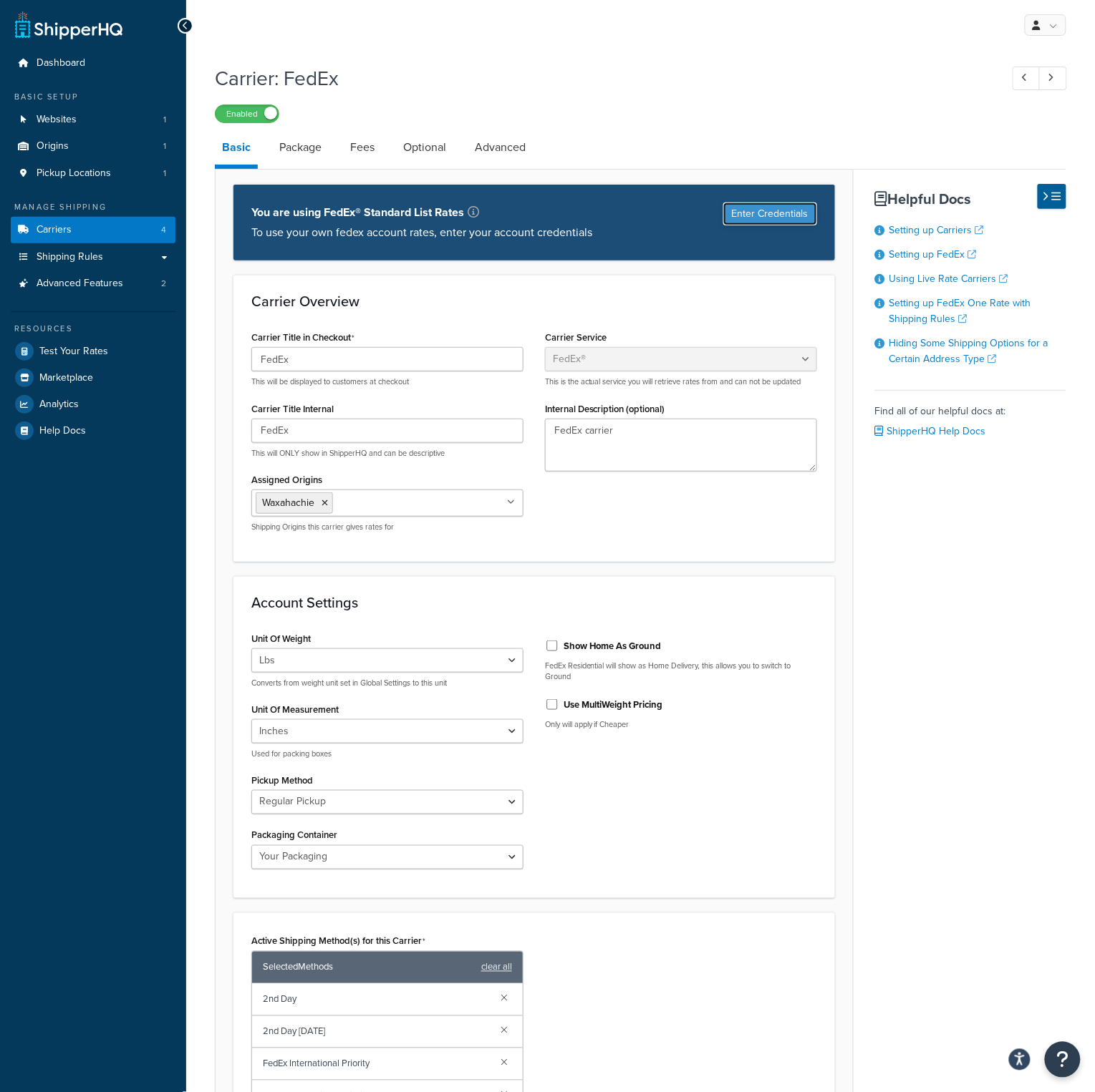
click at [739, 215] on button "Enter Credentials" at bounding box center [769, 214] width 94 height 23
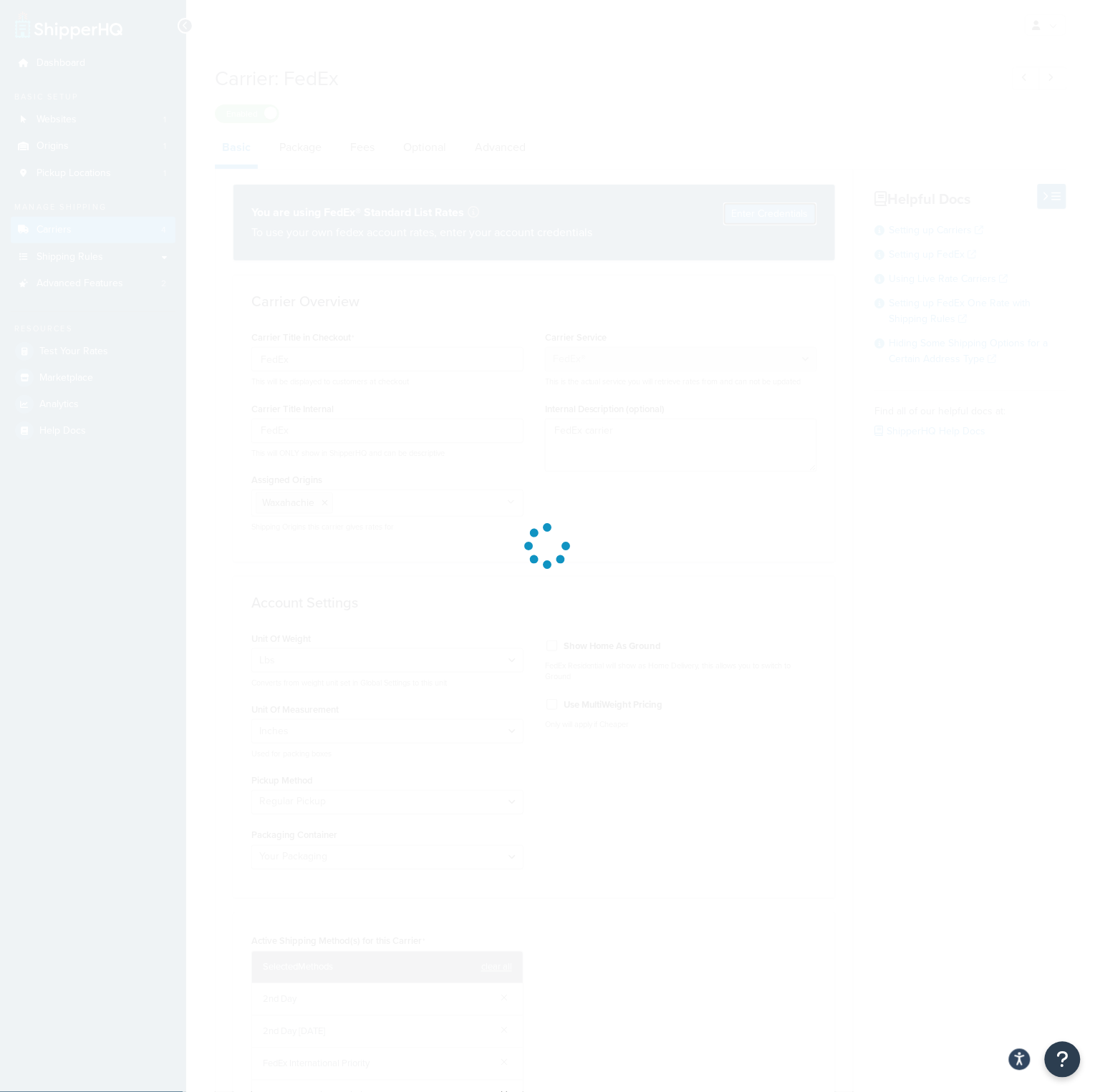
select select "US"
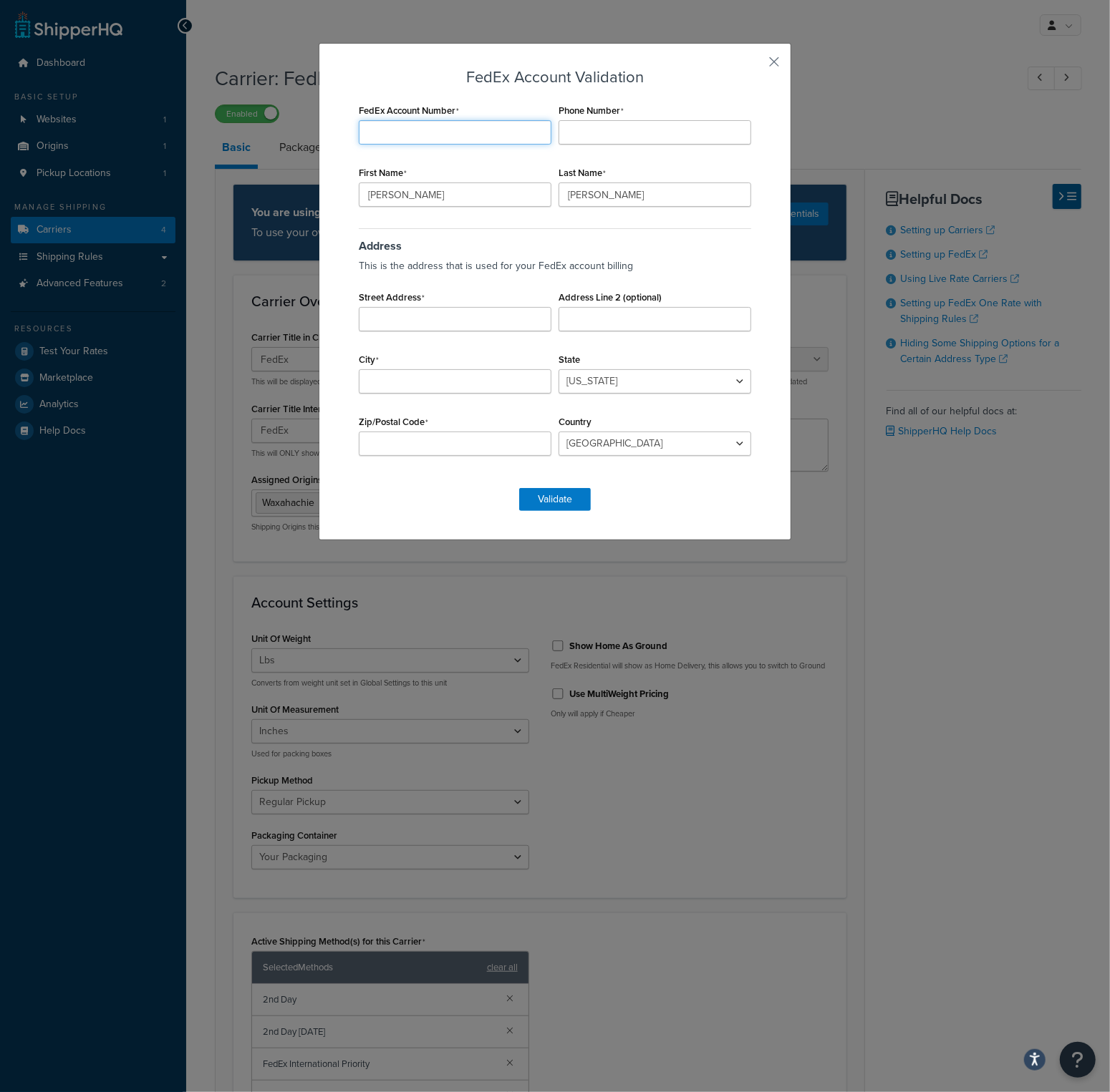
click at [432, 132] on input "FedEx Account Number" at bounding box center [455, 132] width 193 height 25
type input "206948123"
type input "4"
type input "8889799824"
type input "2211 Trade Dr"
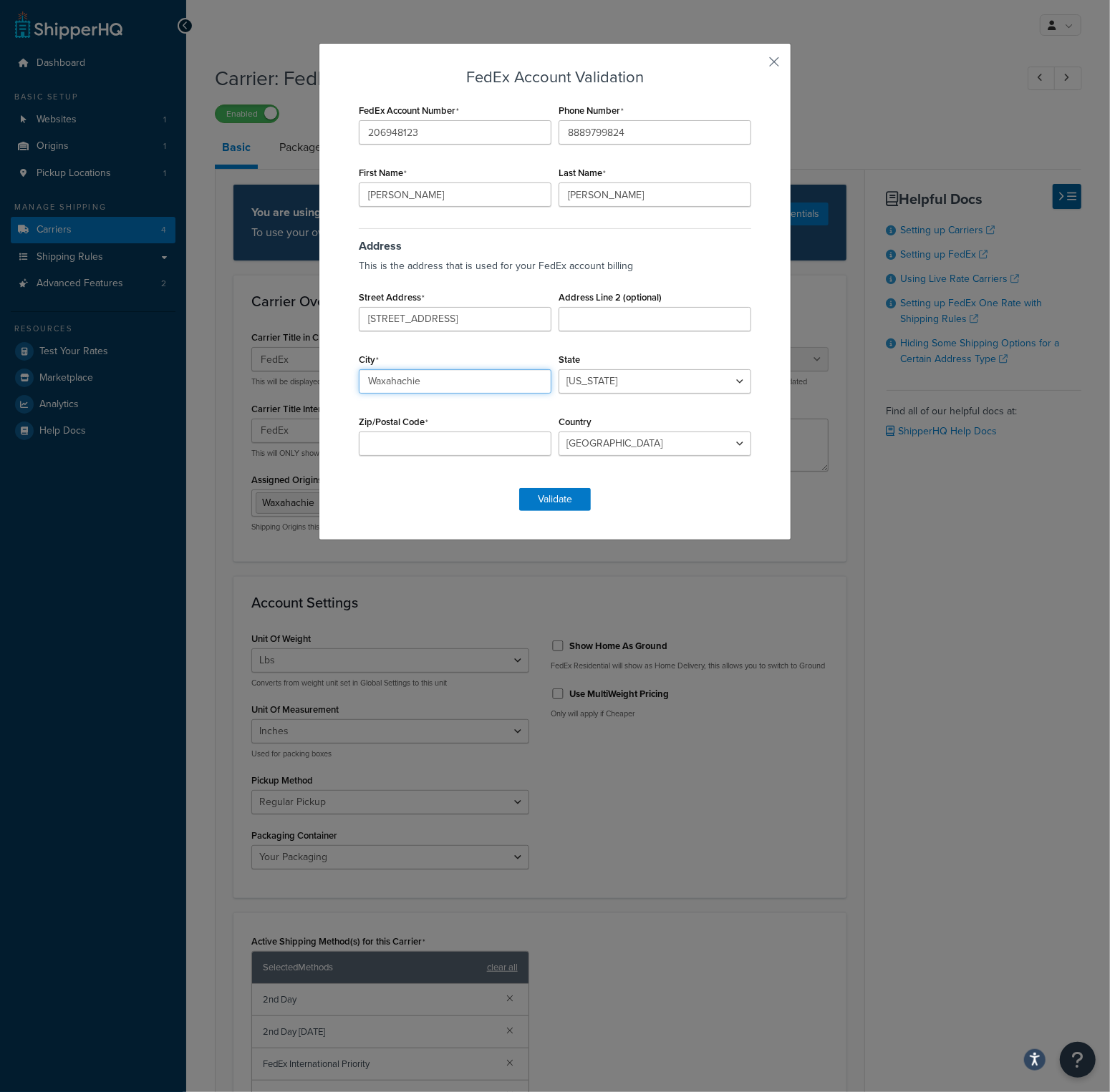
type input "Waxahachie"
select select "TX"
type input "75167"
click at [565, 498] on button "Validate" at bounding box center [555, 500] width 72 height 23
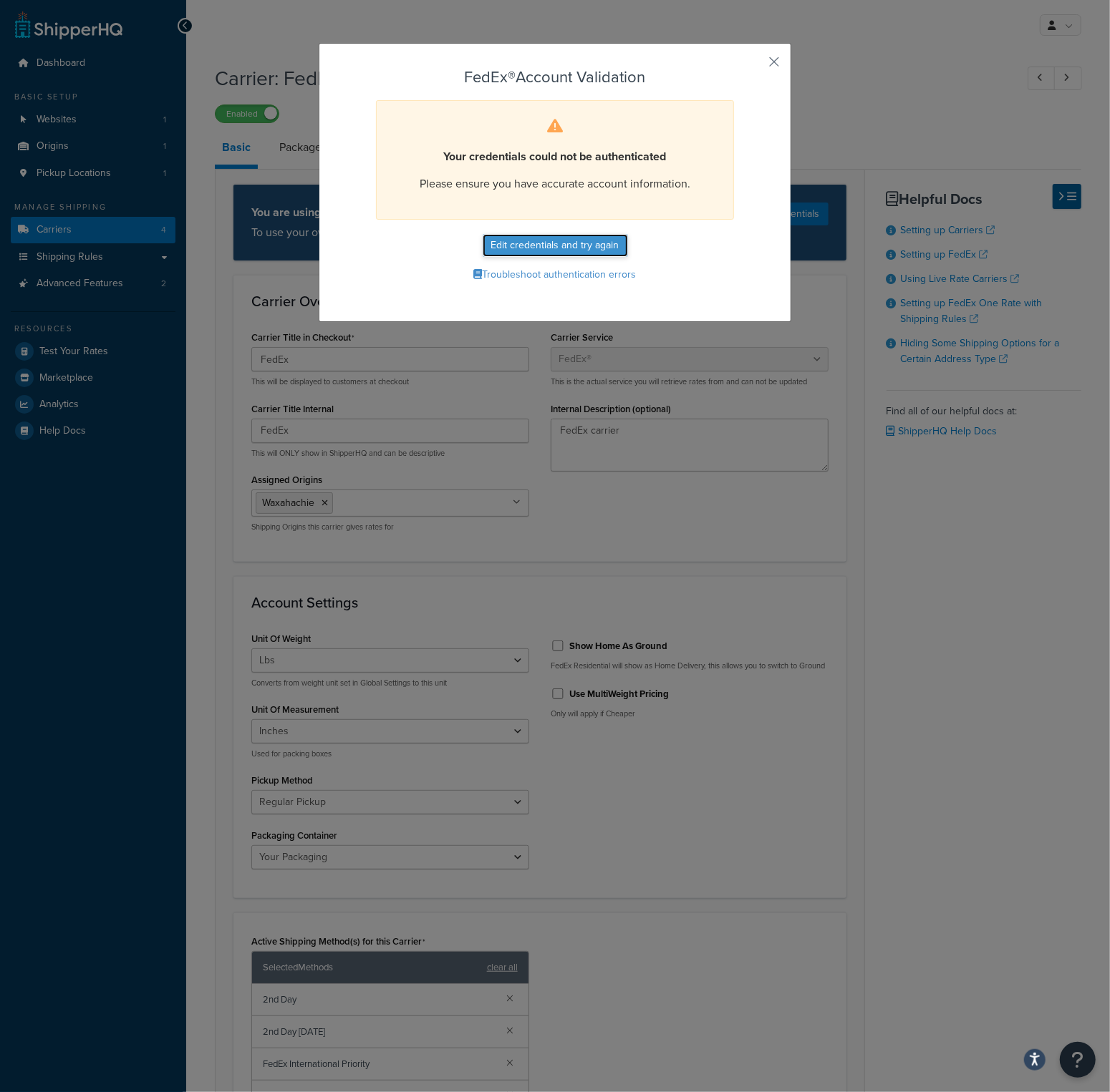
click at [595, 243] on button "Edit credentials and try again" at bounding box center [555, 245] width 145 height 23
select select "TX"
select select "US"
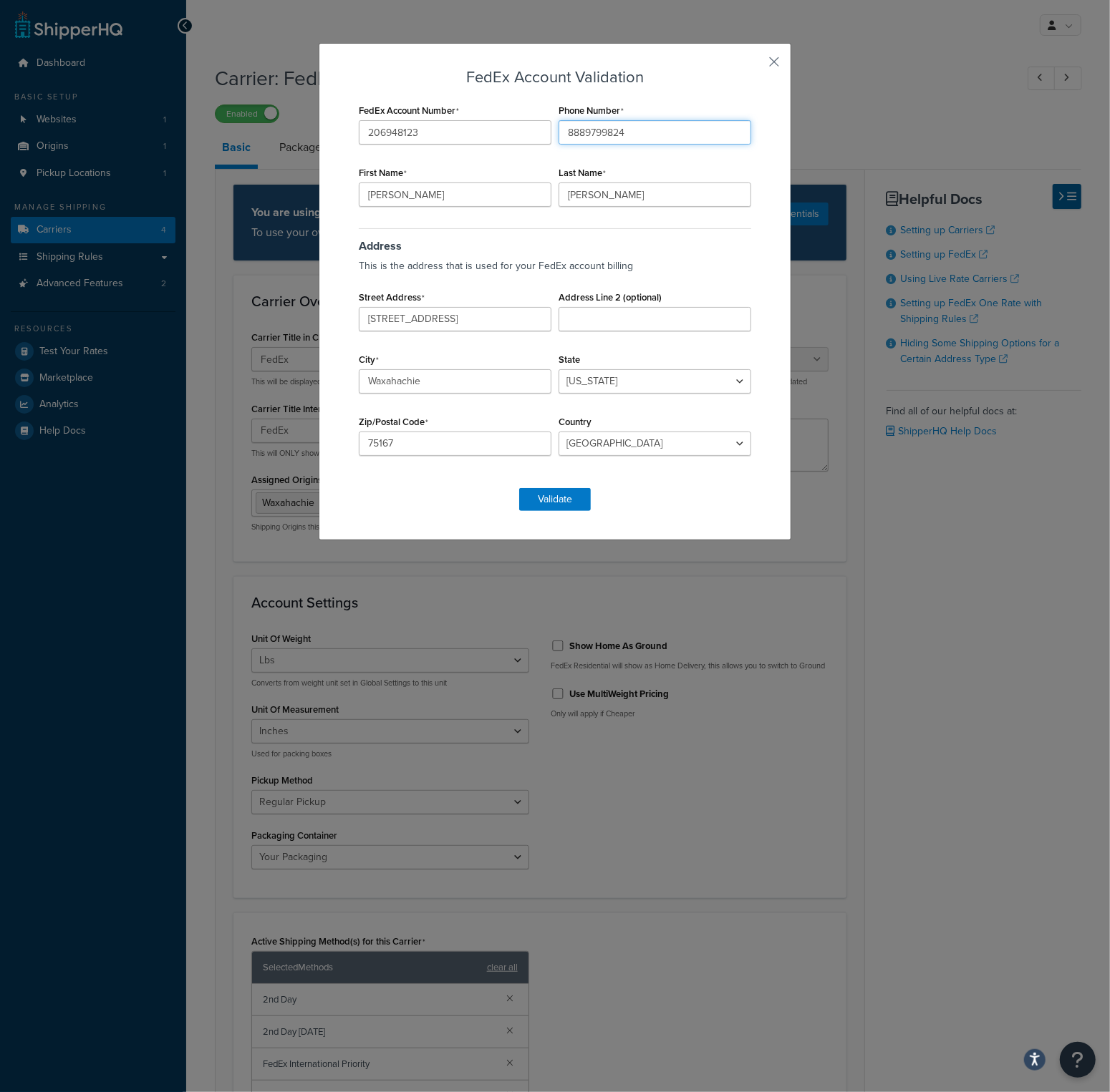
click at [602, 136] on input "8889799824" at bounding box center [655, 132] width 193 height 25
click at [625, 260] on p "This is the address that is used for your FedEx account billing" at bounding box center [555, 266] width 392 height 20
click at [551, 501] on button "Validate" at bounding box center [555, 500] width 72 height 23
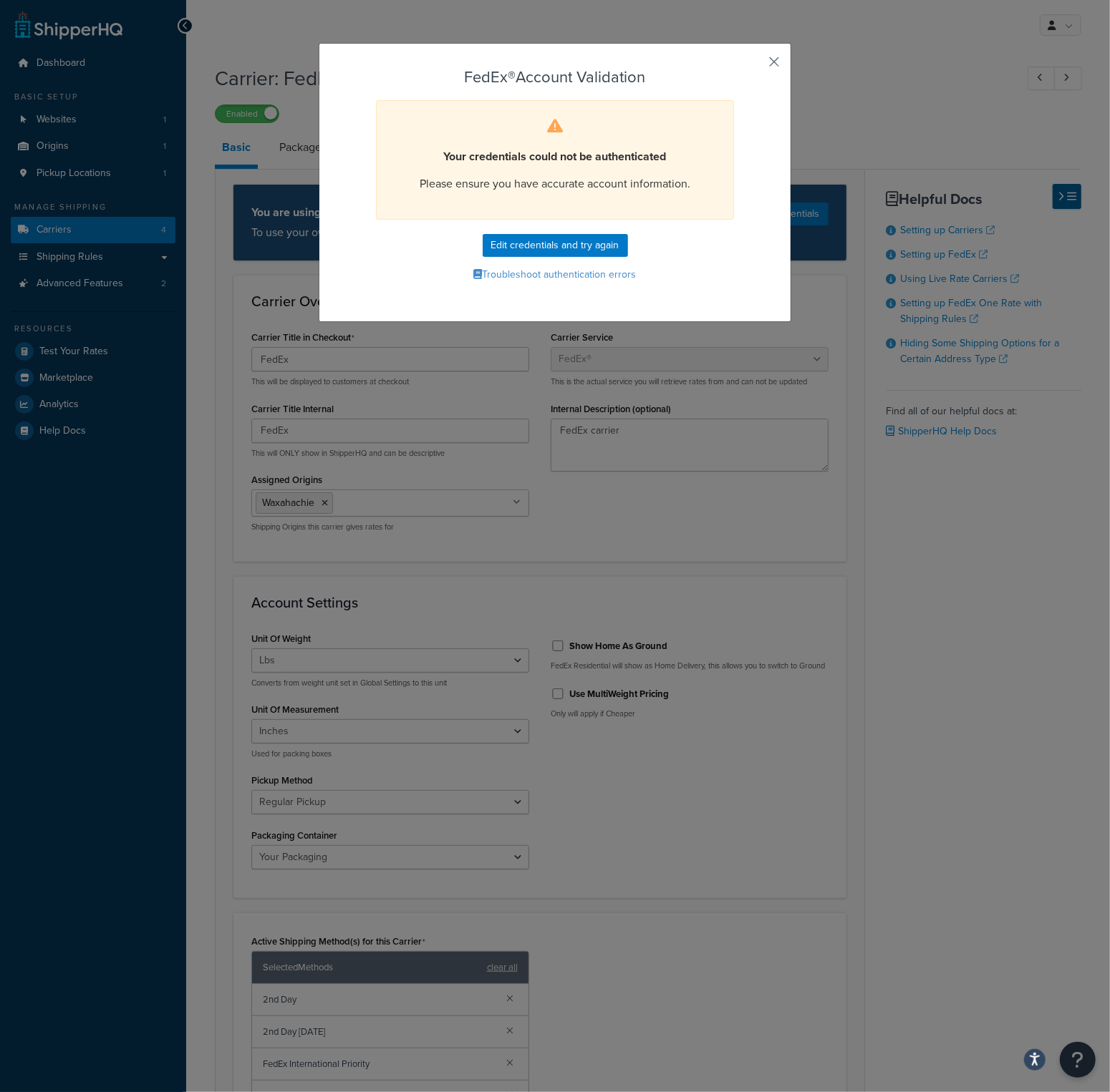
click at [755, 65] on button "button" at bounding box center [752, 67] width 3 height 3
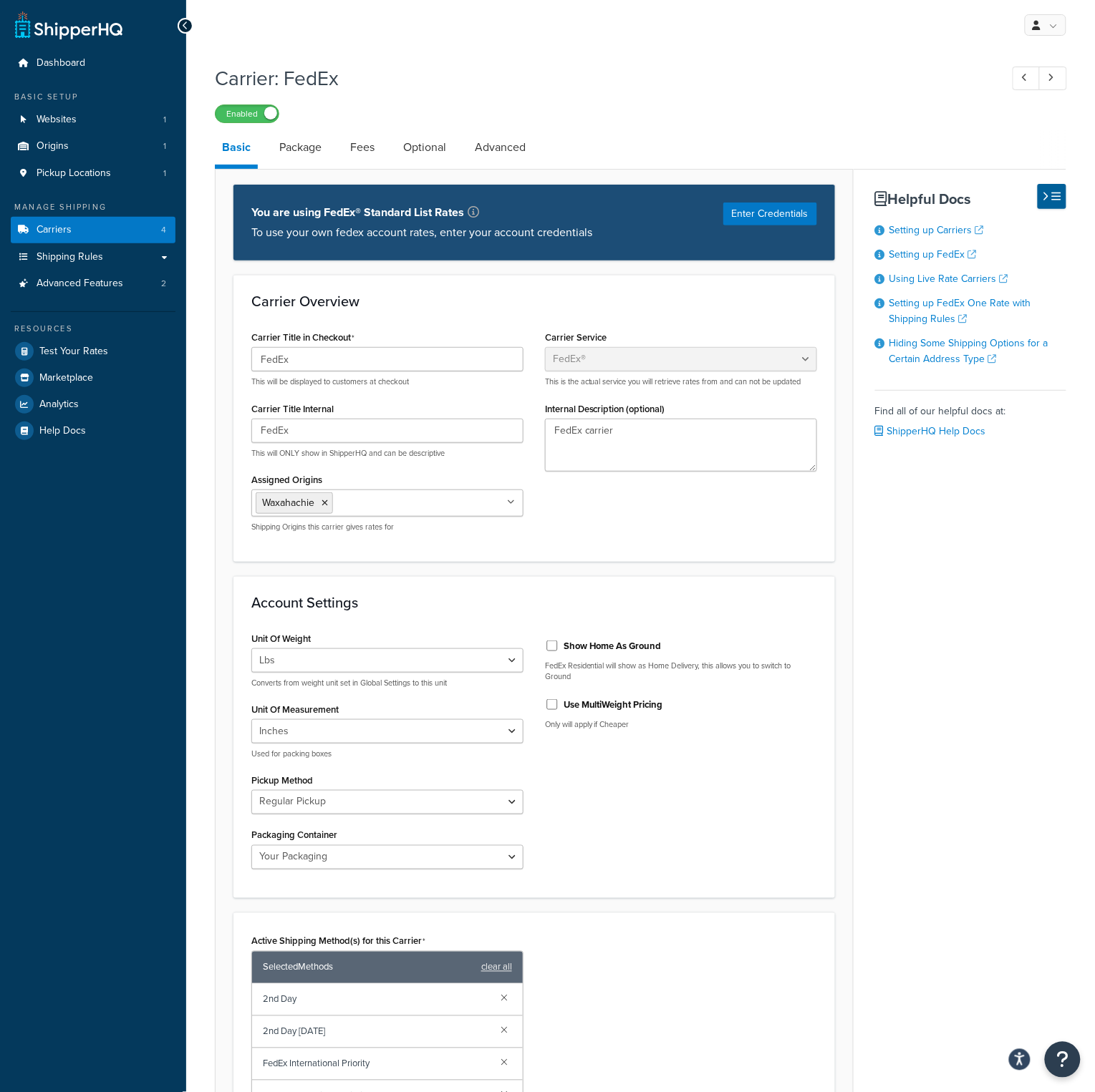
click at [819, 734] on div "Show Home As Ground FedEx Residential will show as Home Delivery, this allows y…" at bounding box center [681, 685] width 293 height 113
select select "fedEx"
select select "REGULAR_PICKUP"
select select "YOUR_PACKAGING"
click at [60, 235] on span "Carriers" at bounding box center [54, 230] width 36 height 12
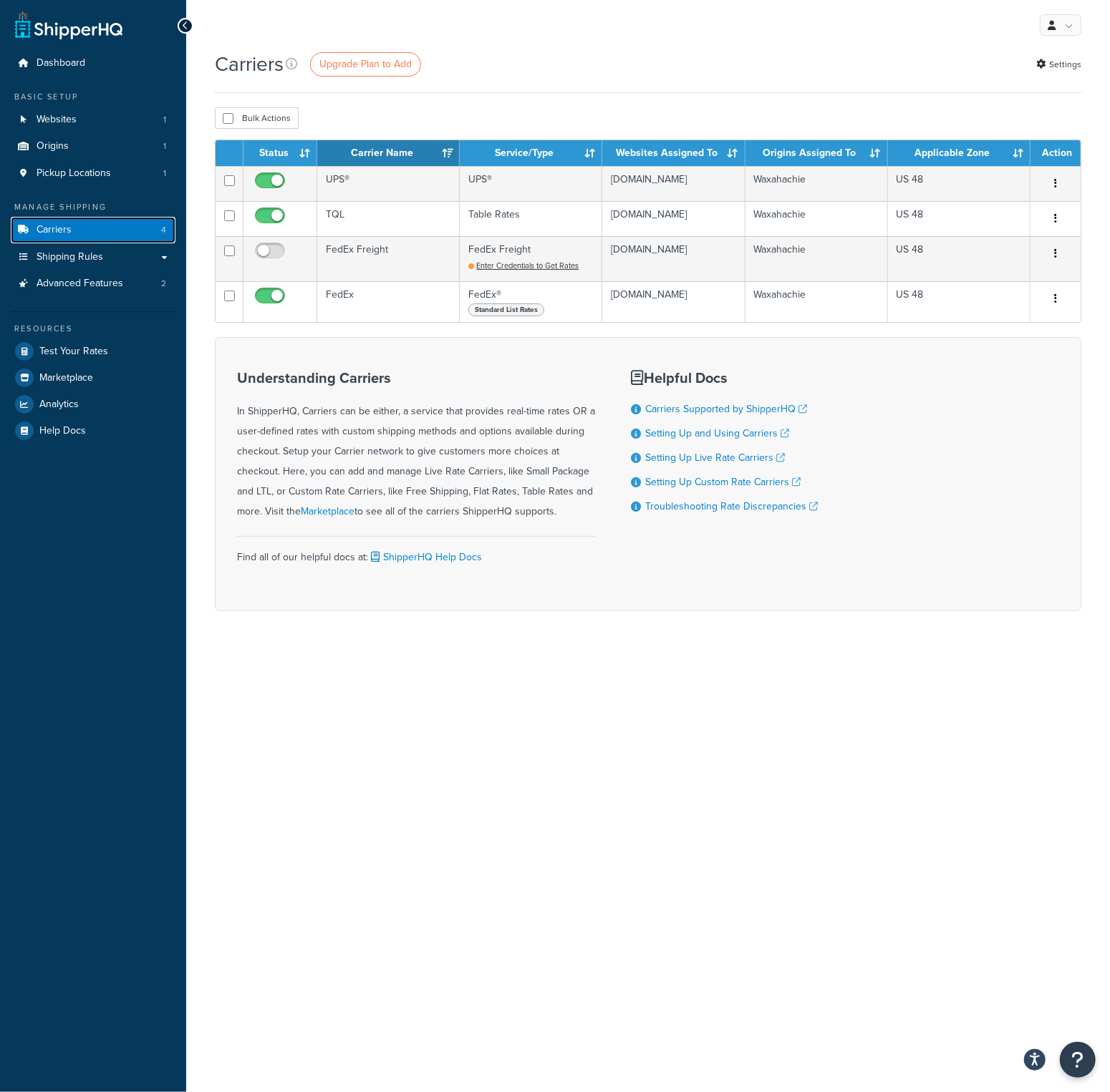
click at [54, 221] on link "Carriers 4" at bounding box center [93, 230] width 165 height 26
click at [342, 65] on span "Upgrade Plan to Add" at bounding box center [365, 64] width 92 height 15
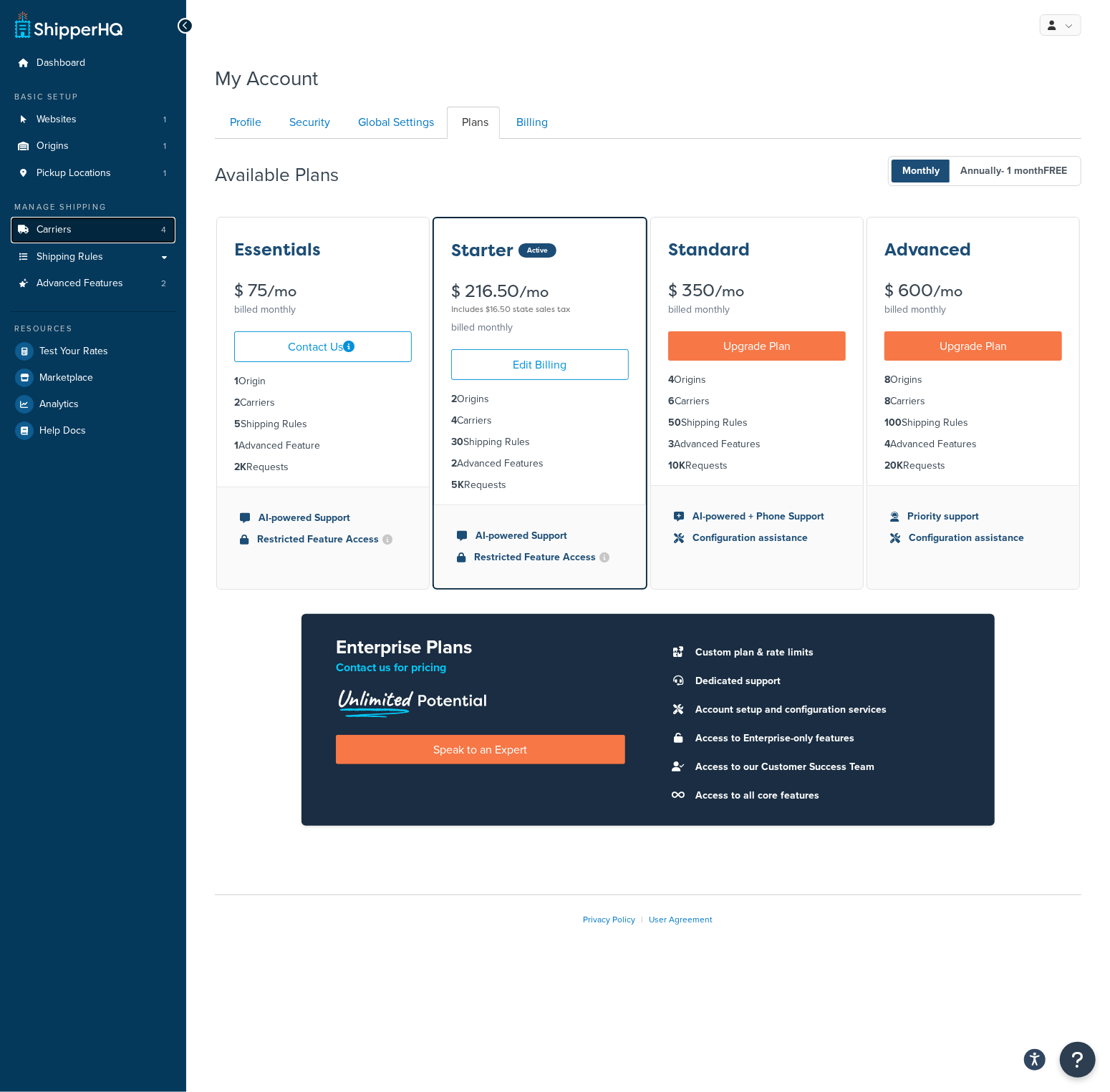
click at [39, 232] on span "Carriers" at bounding box center [54, 230] width 36 height 12
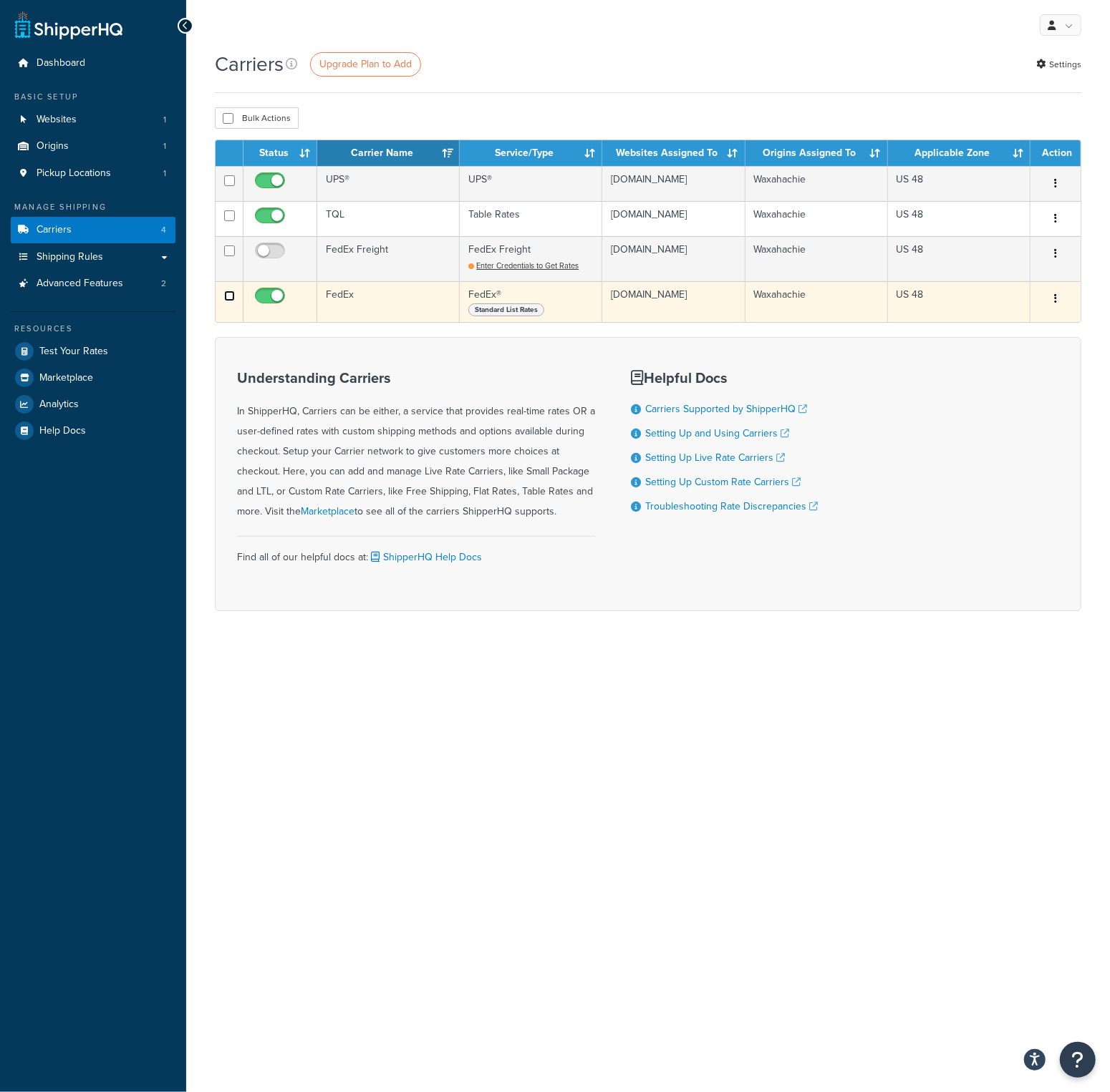
click at [227, 221] on input "checkbox" at bounding box center [229, 216] width 11 height 11
checkbox input "false"
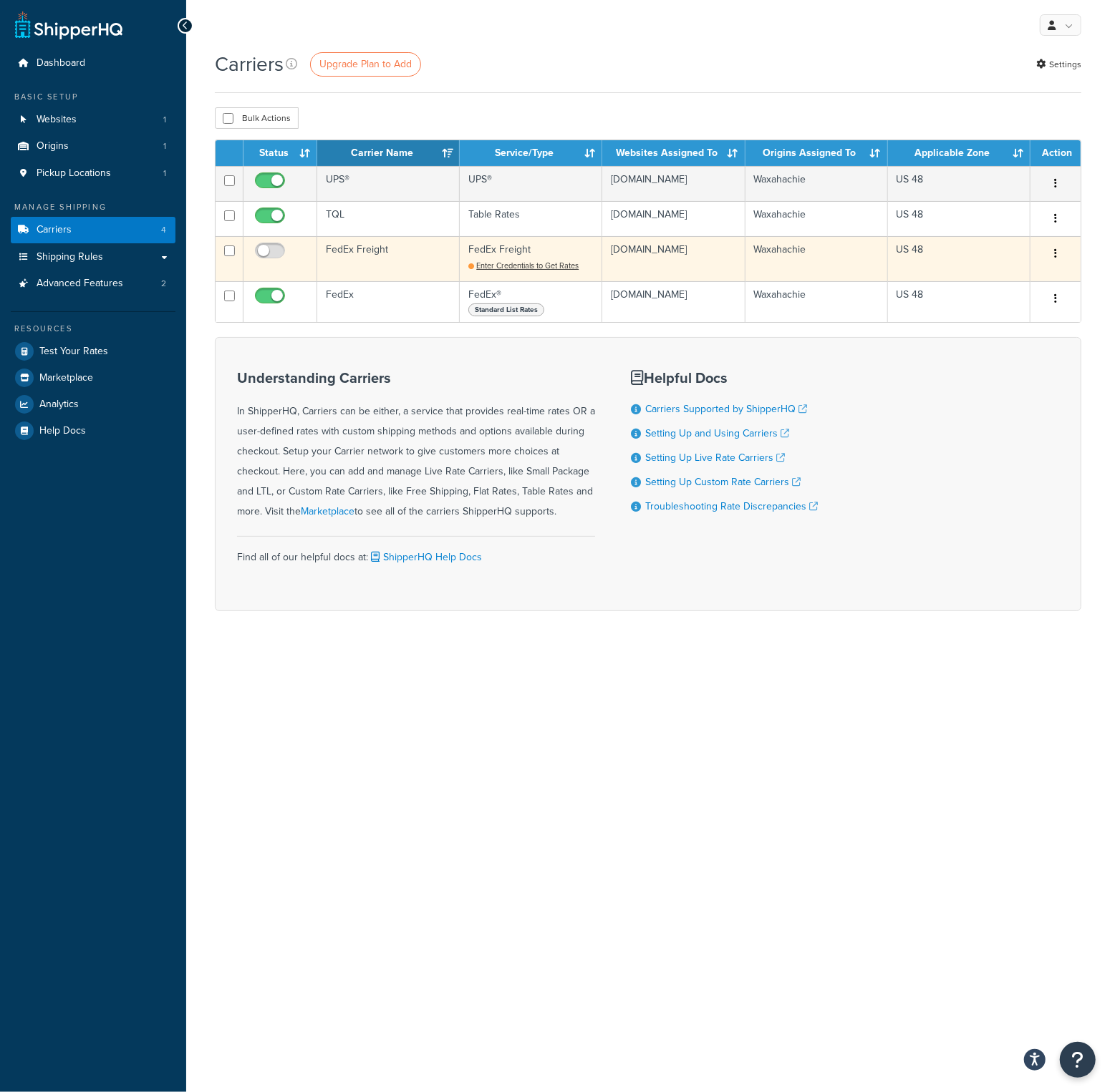
click at [396, 273] on td "FedEx Freight" at bounding box center [388, 258] width 143 height 45
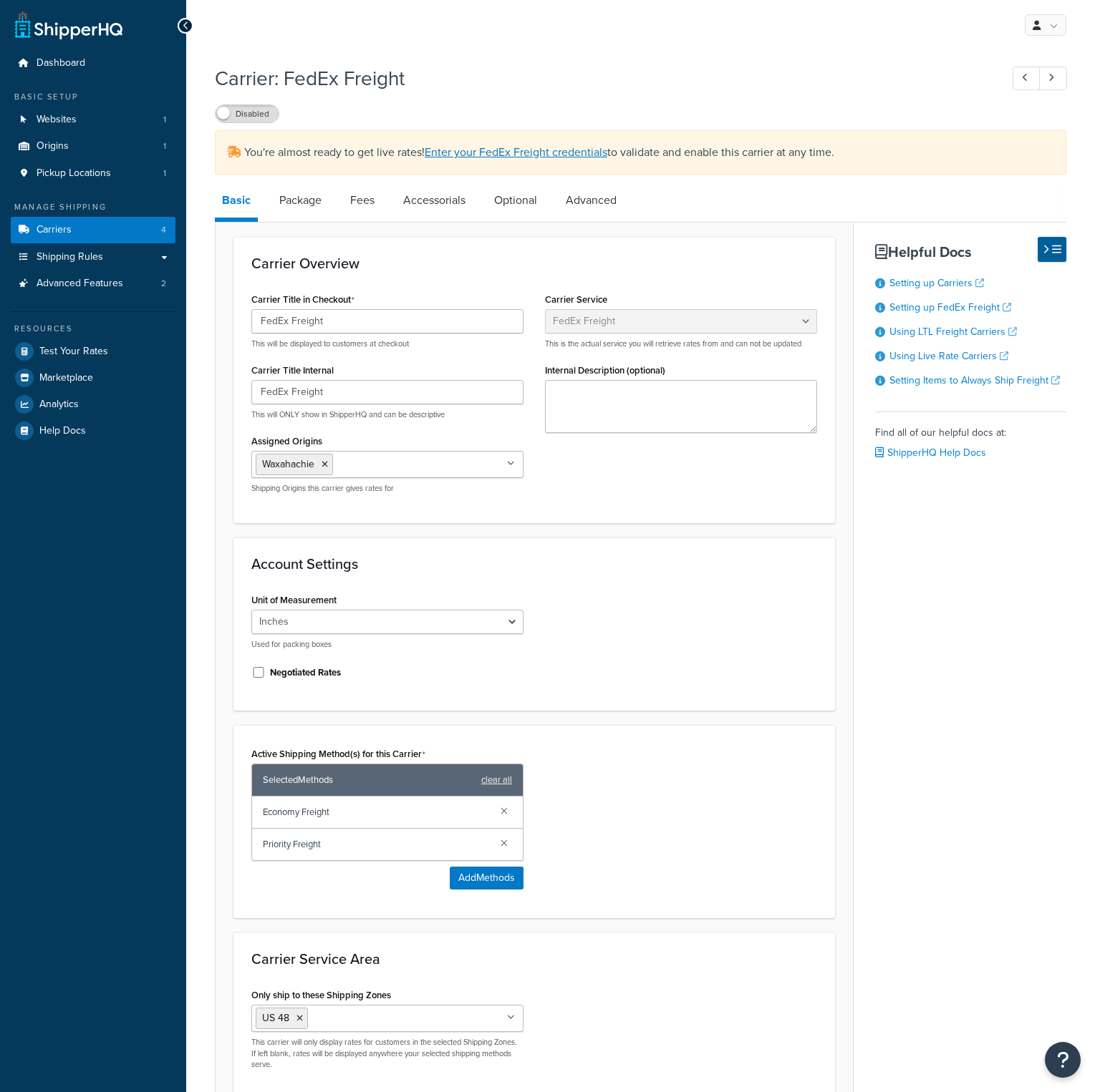
select select "fedExFreight"
click at [33, 224] on link "Carriers 4" at bounding box center [93, 230] width 165 height 26
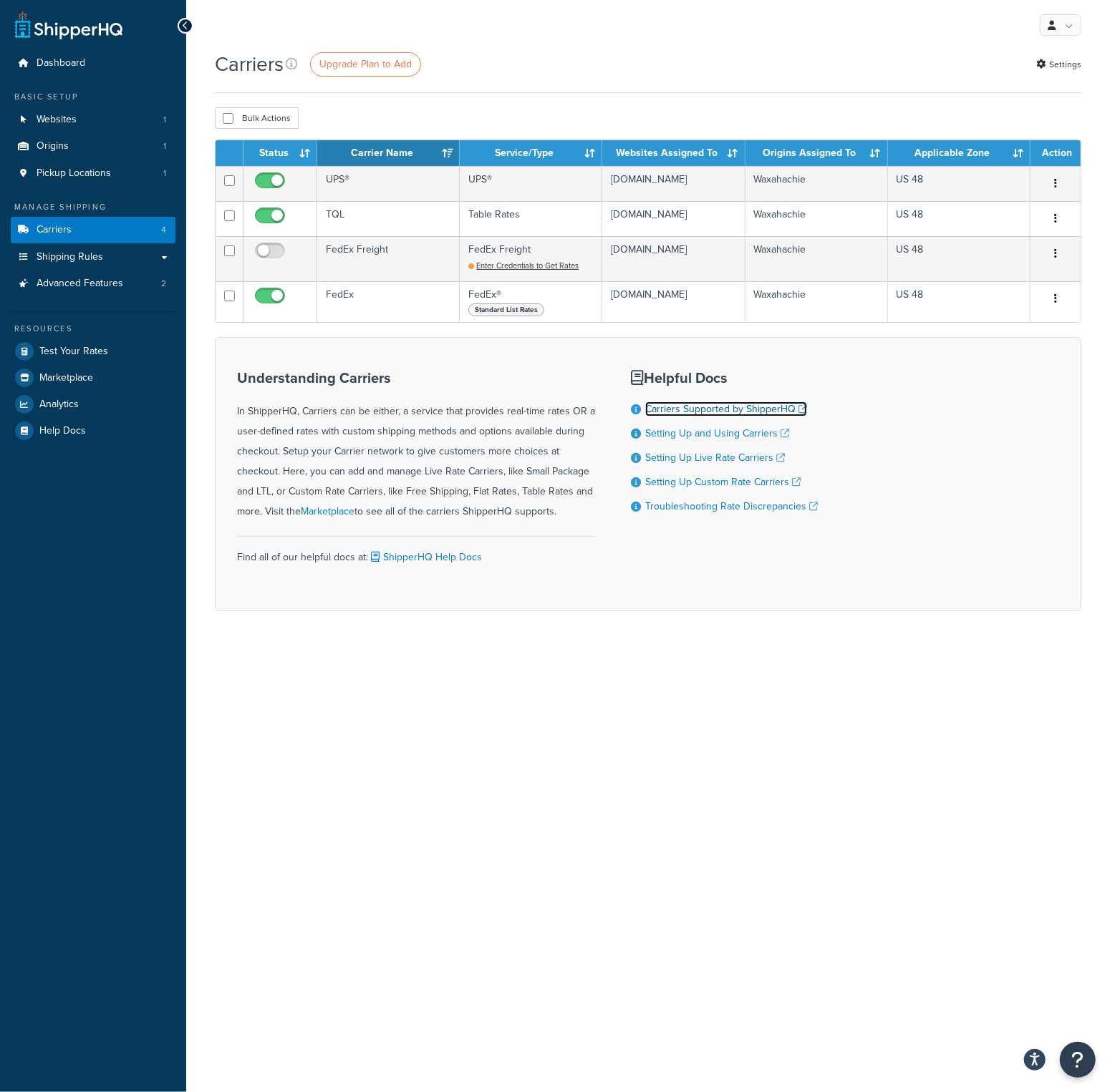
click at [723, 417] on link "Carriers Supported by ShipperHQ" at bounding box center [725, 409] width 161 height 15
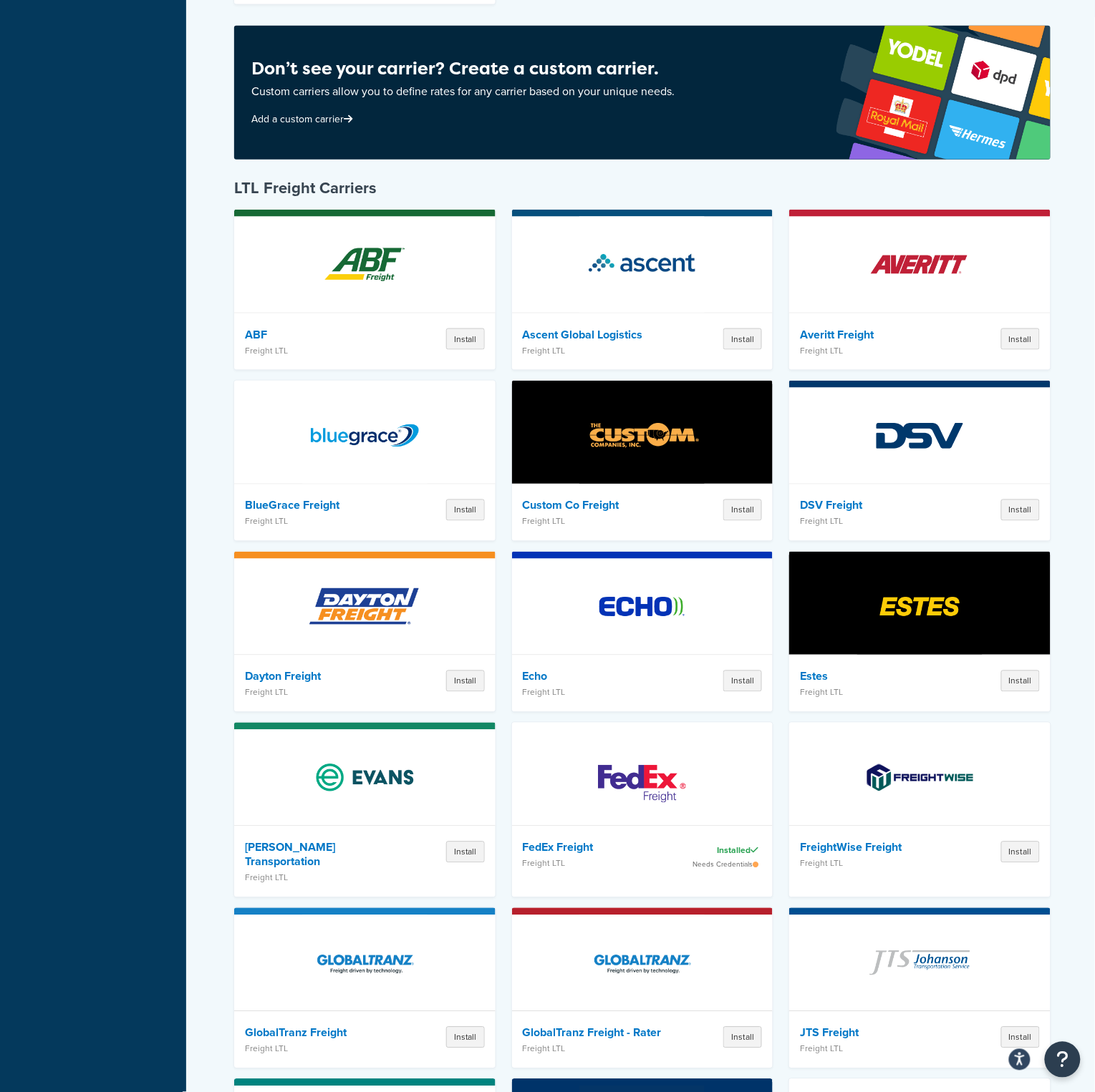
scroll to position [2004, 0]
